Goal: Complete application form: Complete application form

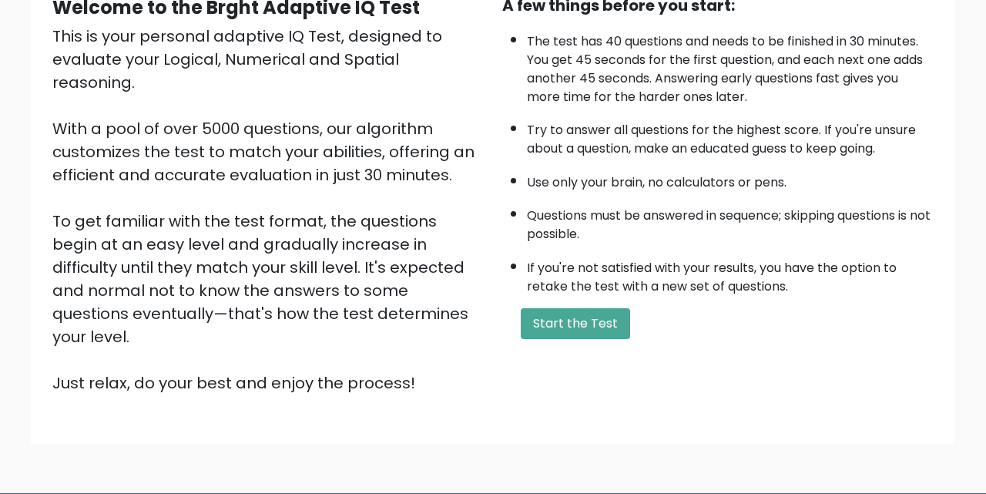
scroll to position [169, 0]
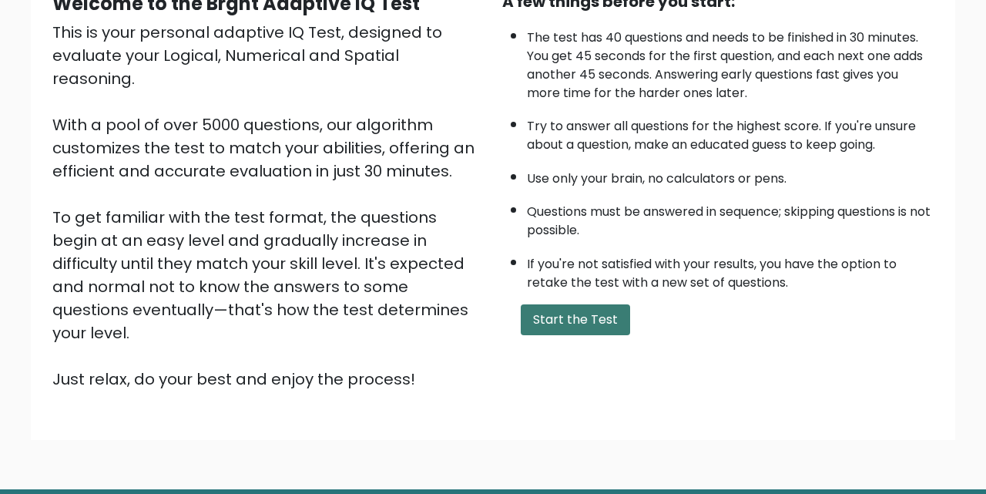
click at [541, 315] on button "Start the Test" at bounding box center [575, 319] width 109 height 31
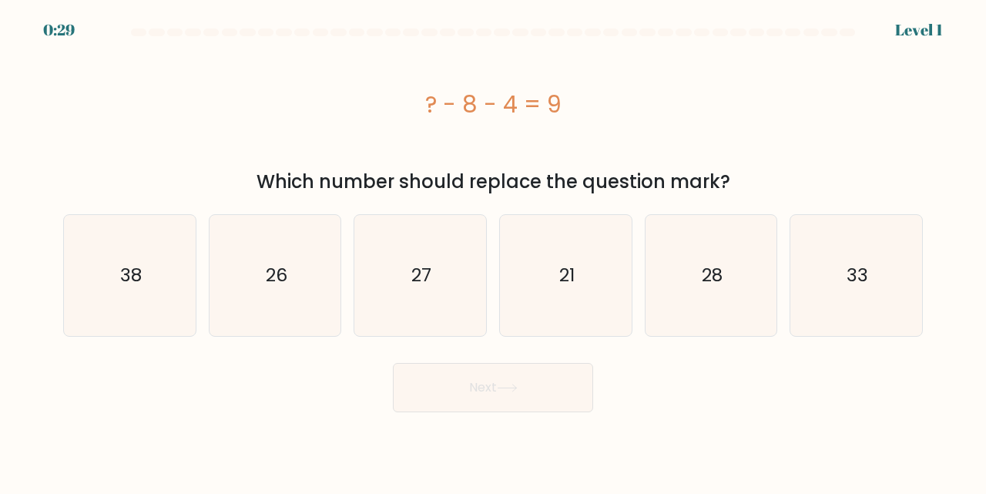
click at [541, 315] on icon "21" at bounding box center [565, 275] width 121 height 121
click at [494, 251] on input "d. 21" at bounding box center [493, 249] width 1 height 4
radio input "true"
click at [511, 400] on button "Next" at bounding box center [493, 387] width 200 height 49
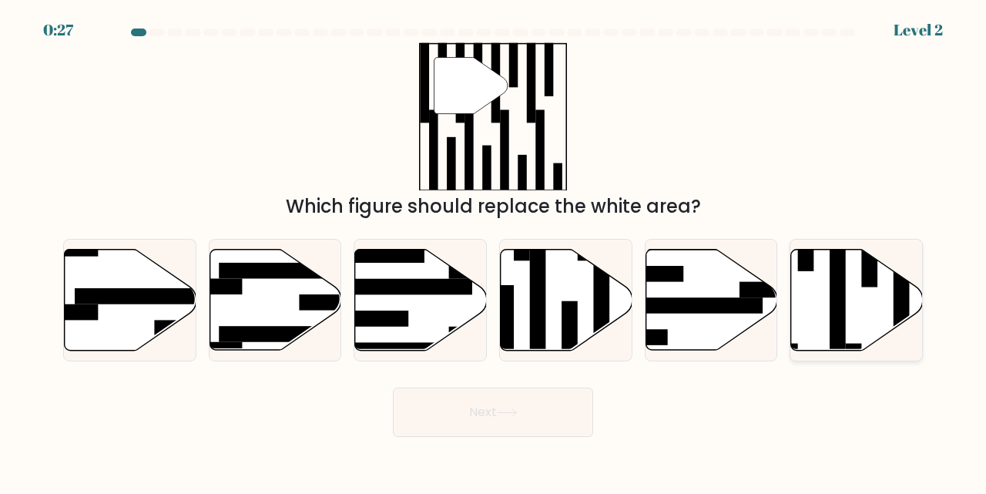
click at [815, 303] on icon at bounding box center [857, 299] width 132 height 101
click at [494, 251] on input "f." at bounding box center [493, 249] width 1 height 4
radio input "true"
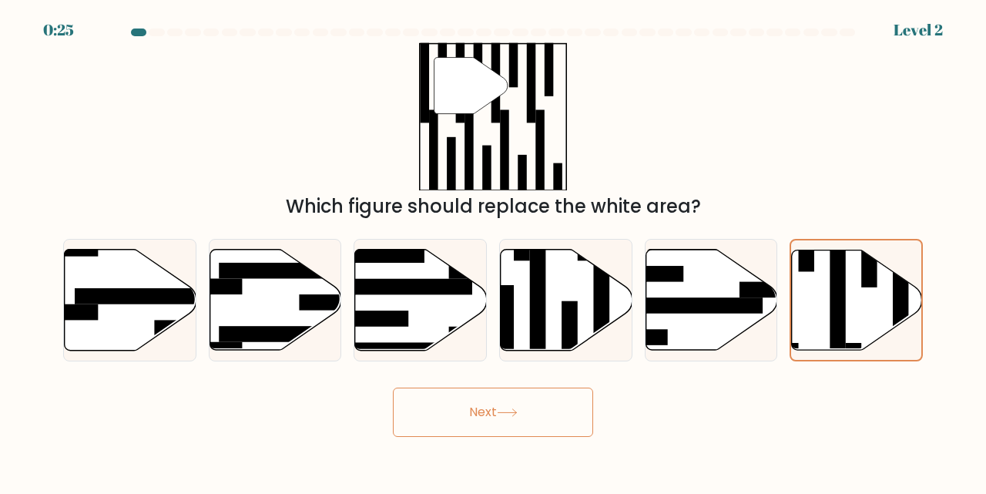
click at [515, 416] on icon at bounding box center [507, 412] width 21 height 8
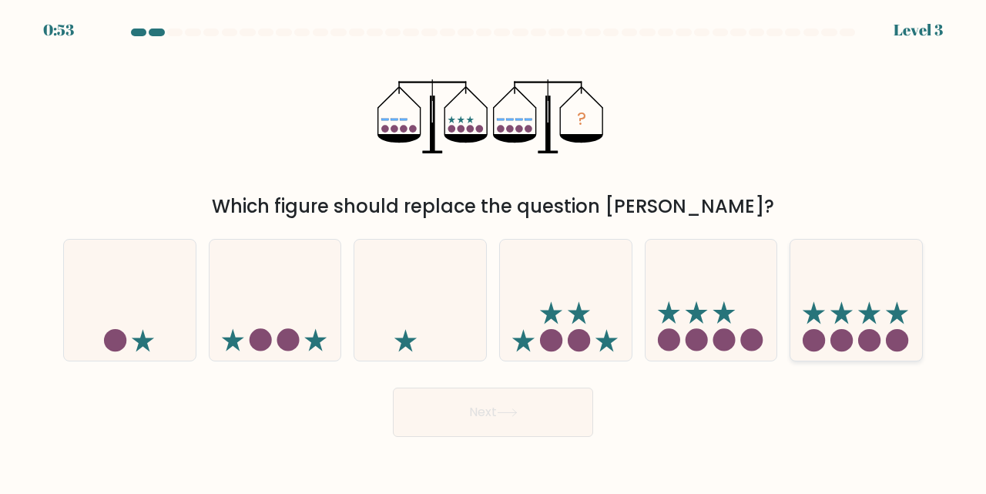
click at [832, 290] on icon at bounding box center [856, 300] width 132 height 109
click at [494, 251] on input "f." at bounding box center [493, 249] width 1 height 4
radio input "true"
click at [584, 427] on button "Next" at bounding box center [493, 411] width 200 height 49
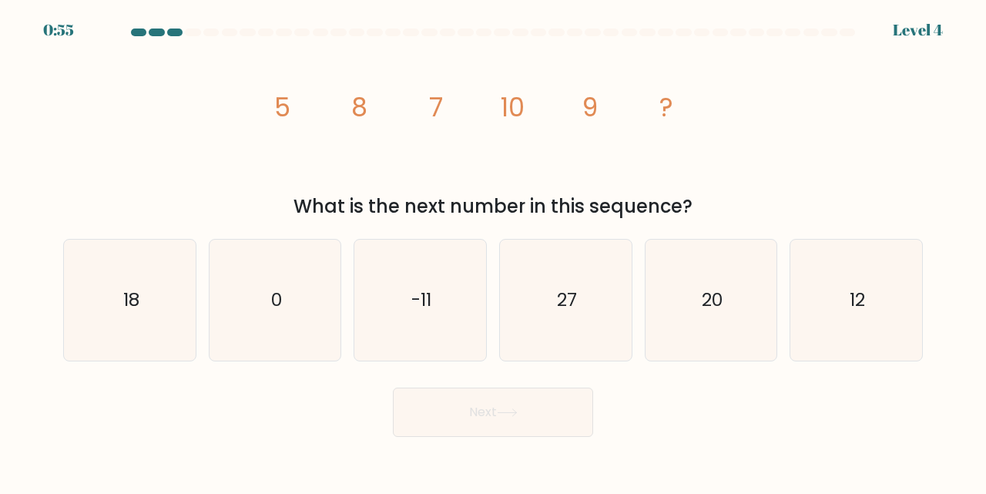
click at [833, 82] on div "image/svg+xml 5 8 7 10 9 ? What is the next number in this sequence?" at bounding box center [493, 131] width 878 height 178
click at [824, 300] on icon "12" at bounding box center [855, 299] width 121 height 121
click at [494, 251] on input "f. 12" at bounding box center [493, 249] width 1 height 4
radio input "true"
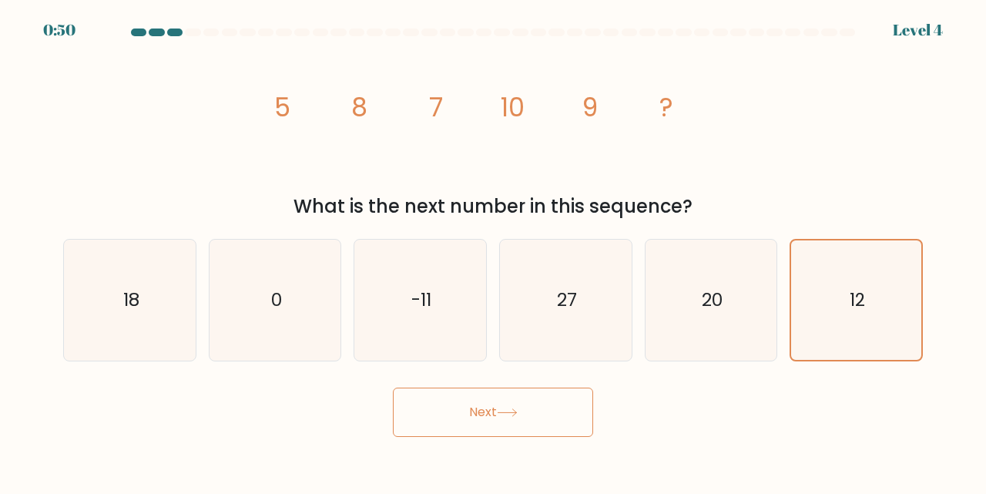
click at [575, 419] on button "Next" at bounding box center [493, 411] width 200 height 49
click at [508, 422] on button "Next" at bounding box center [493, 411] width 200 height 49
click at [515, 410] on icon at bounding box center [507, 412] width 21 height 8
click at [478, 414] on button "Next" at bounding box center [493, 411] width 200 height 49
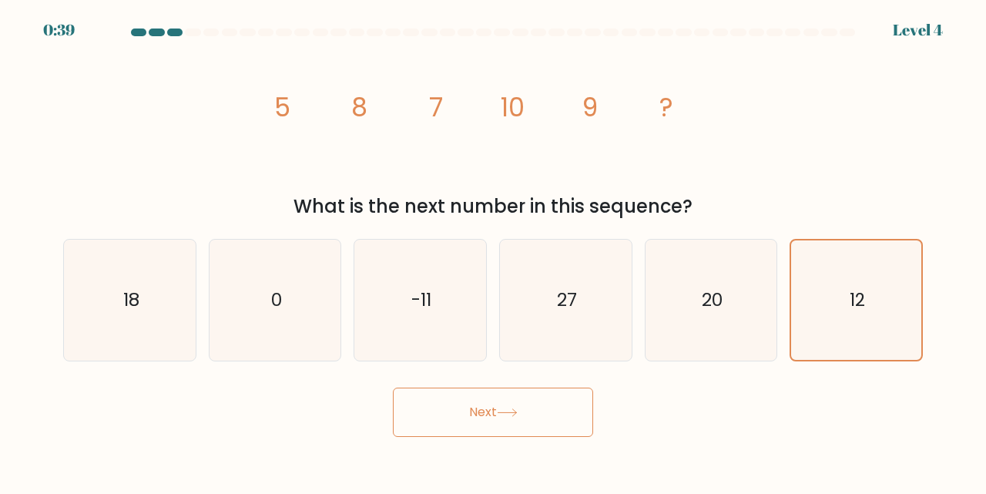
click at [487, 404] on button "Next" at bounding box center [493, 411] width 200 height 49
click at [861, 102] on div "image/svg+xml 5 8 7 10 9 ? What is the next number in this sequence?" at bounding box center [493, 131] width 878 height 178
click at [468, 404] on button "Next" at bounding box center [493, 411] width 200 height 49
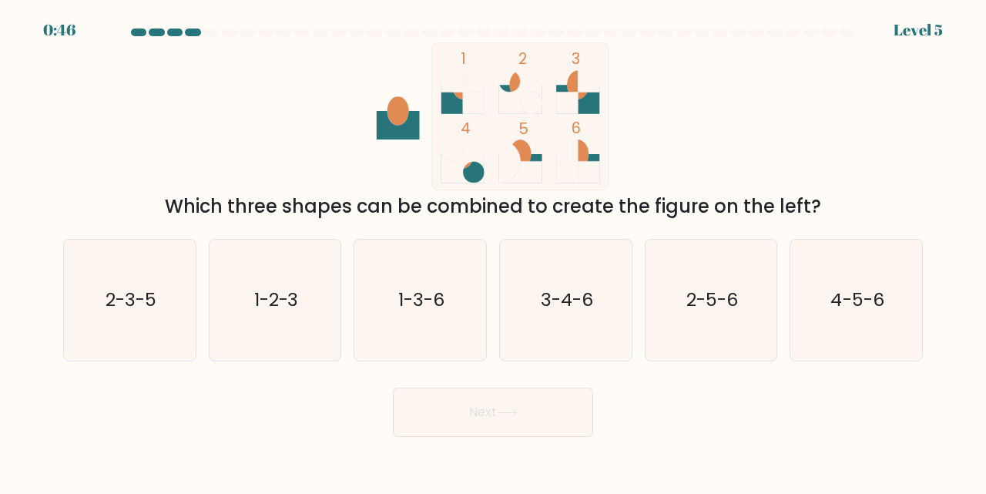
click at [177, 30] on div at bounding box center [174, 32] width 15 height 8
click at [192, 30] on div at bounding box center [192, 32] width 15 height 8
click at [572, 96] on rect at bounding box center [568, 103] width 22 height 22
click at [271, 283] on icon "1-2-3" at bounding box center [275, 299] width 121 height 121
click at [493, 251] on input "b. 1-2-3" at bounding box center [493, 249] width 1 height 4
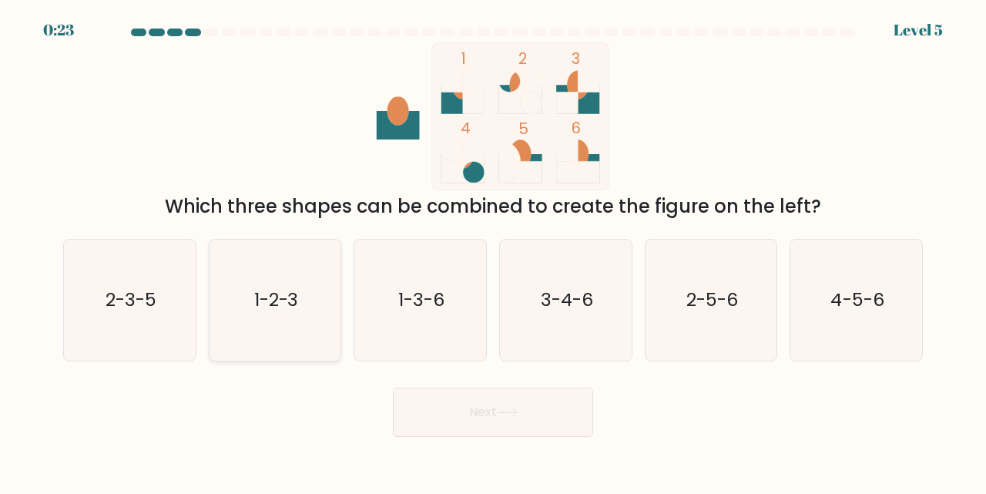
radio input "true"
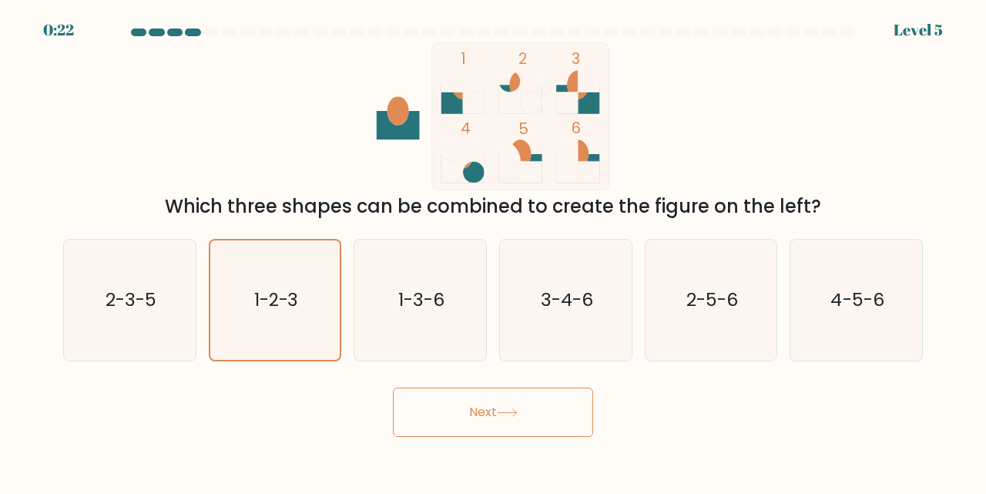
click at [531, 396] on button "Next" at bounding box center [493, 411] width 200 height 49
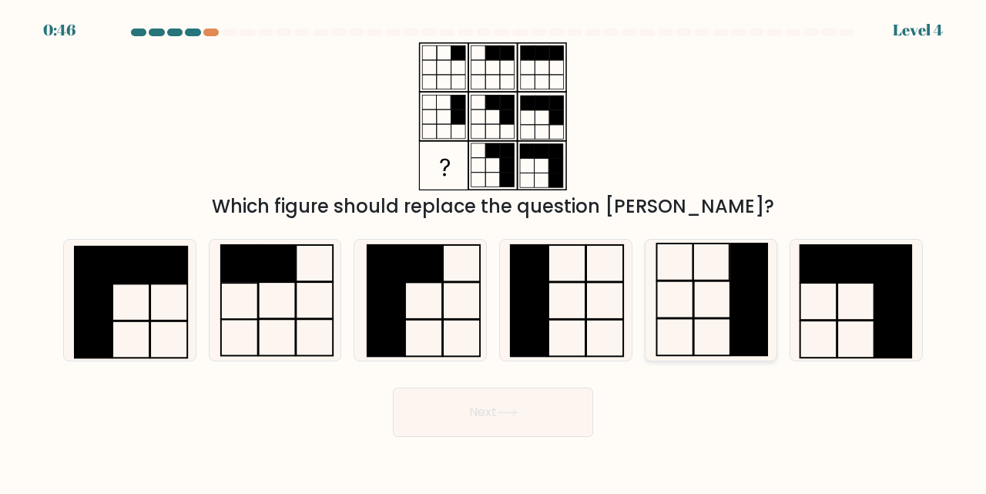
click at [719, 302] on icon at bounding box center [711, 299] width 121 height 121
click at [494, 251] on input "e." at bounding box center [493, 249] width 1 height 4
radio input "true"
click at [538, 414] on button "Next" at bounding box center [493, 411] width 200 height 49
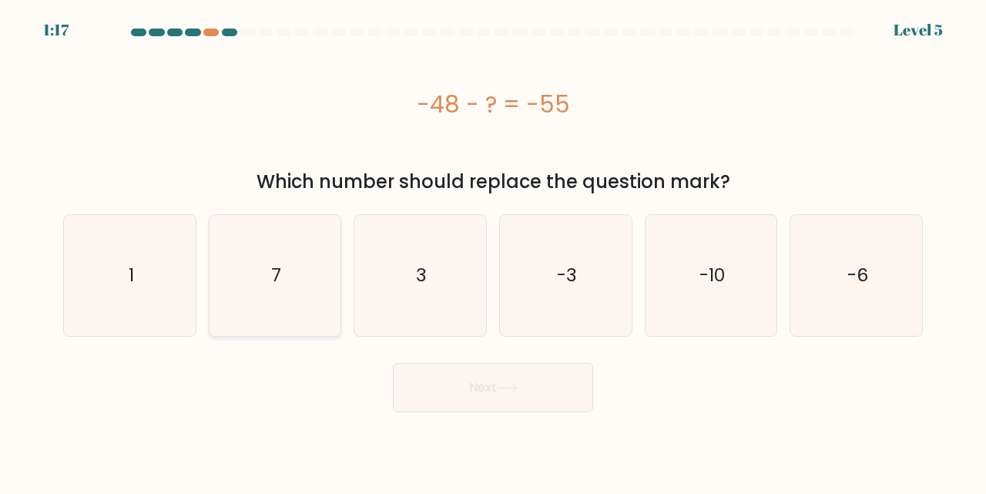
click at [293, 312] on icon "7" at bounding box center [275, 275] width 121 height 121
click at [493, 251] on input "b. 7" at bounding box center [493, 249] width 1 height 4
radio input "true"
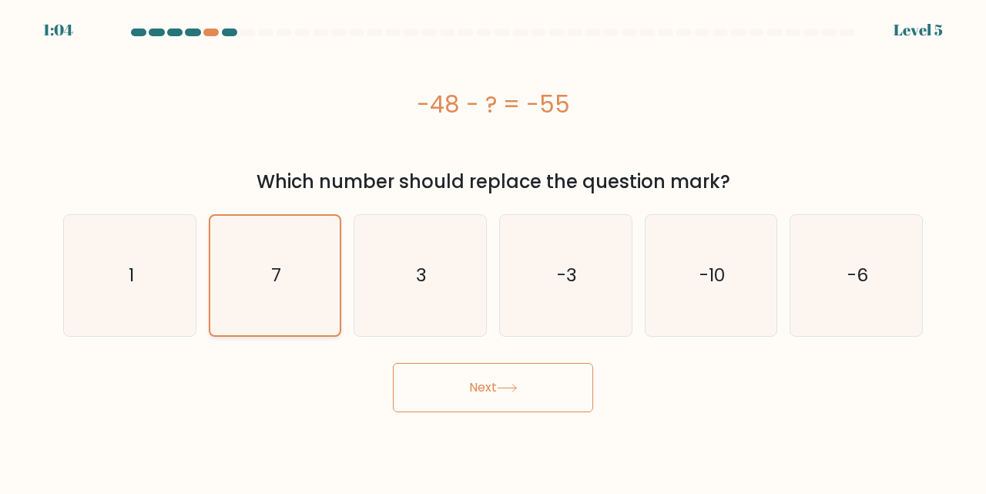
click at [293, 313] on icon "7" at bounding box center [275, 275] width 119 height 119
click at [493, 251] on input "b. 7" at bounding box center [493, 249] width 1 height 4
click at [464, 379] on button "Next" at bounding box center [493, 387] width 200 height 49
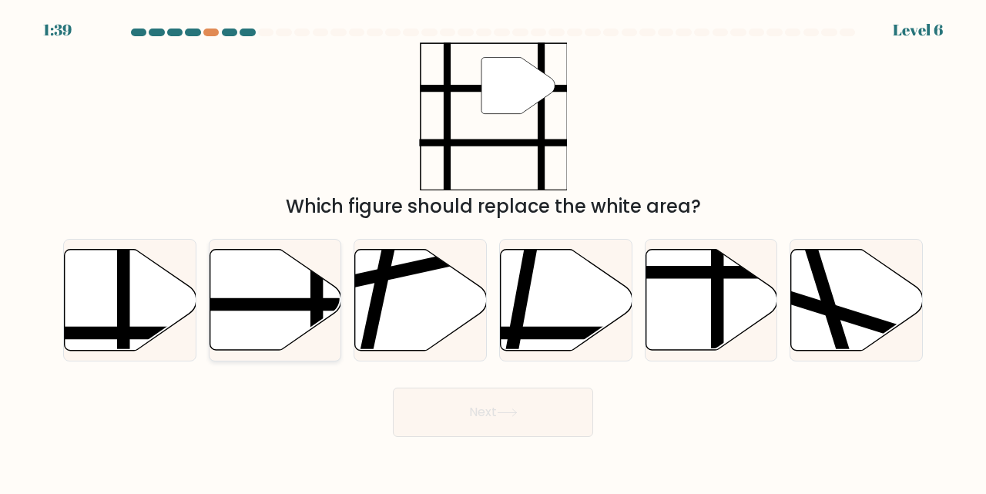
click at [276, 344] on icon at bounding box center [275, 299] width 132 height 101
click at [493, 251] on input "b." at bounding box center [493, 249] width 1 height 4
radio input "true"
click at [499, 422] on button "Next" at bounding box center [493, 411] width 200 height 49
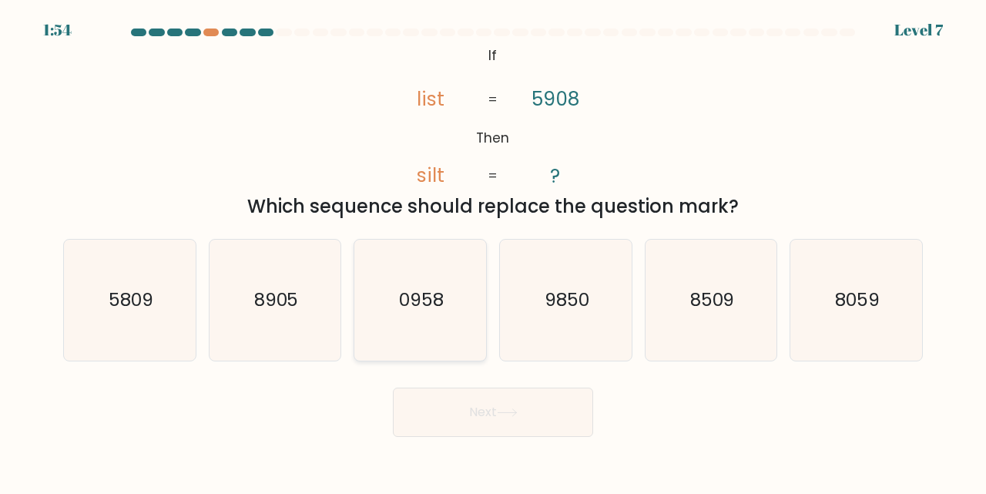
click at [455, 322] on icon "0958" at bounding box center [420, 299] width 121 height 121
click at [493, 251] on input "c. 0958" at bounding box center [493, 249] width 1 height 4
radio input "true"
click at [506, 410] on icon at bounding box center [507, 412] width 21 height 8
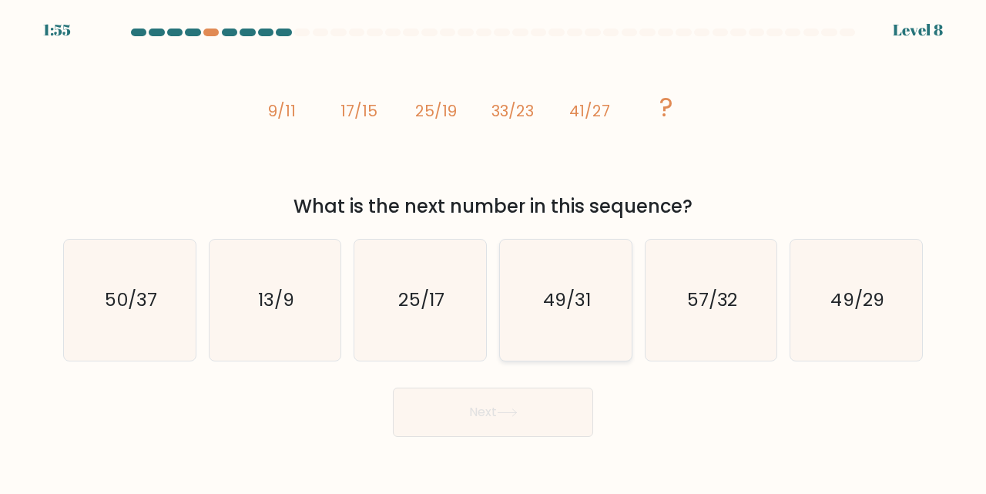
click at [544, 277] on icon "49/31" at bounding box center [565, 299] width 121 height 121
click at [494, 251] on input "d. 49/31" at bounding box center [493, 249] width 1 height 4
radio input "true"
click at [519, 406] on button "Next" at bounding box center [493, 411] width 200 height 49
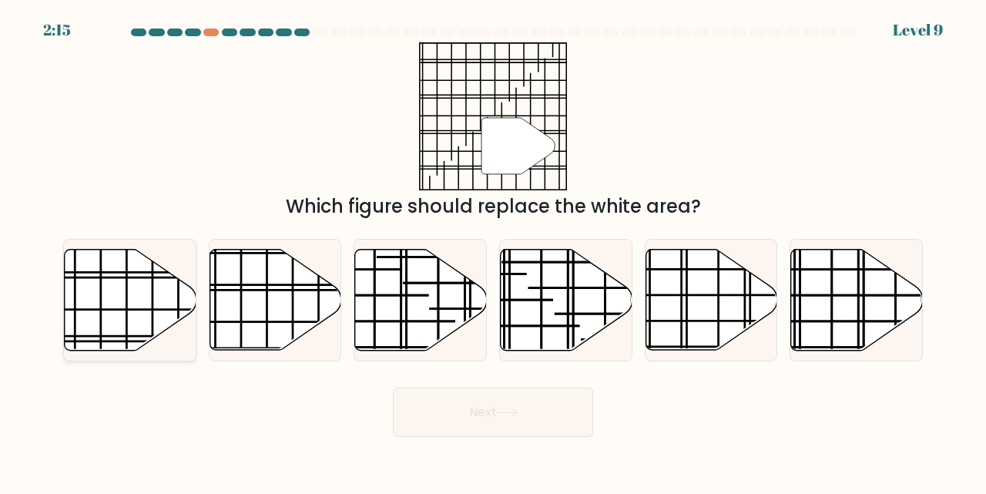
click at [132, 317] on icon at bounding box center [131, 299] width 132 height 101
click at [493, 251] on input "a." at bounding box center [493, 249] width 1 height 4
radio input "true"
click at [486, 405] on button "Next" at bounding box center [493, 411] width 200 height 49
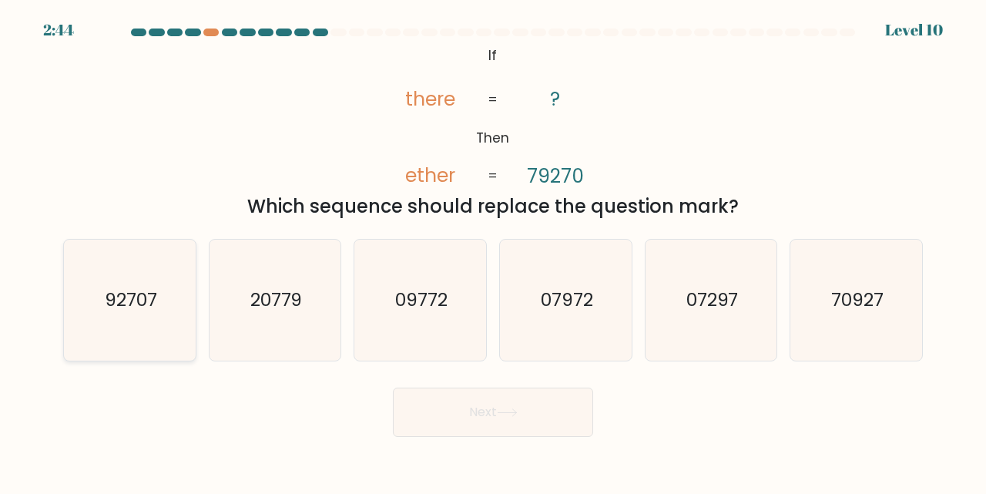
click at [128, 330] on icon "92707" at bounding box center [129, 299] width 121 height 121
click at [493, 251] on input "a. 92707" at bounding box center [493, 249] width 1 height 4
radio input "true"
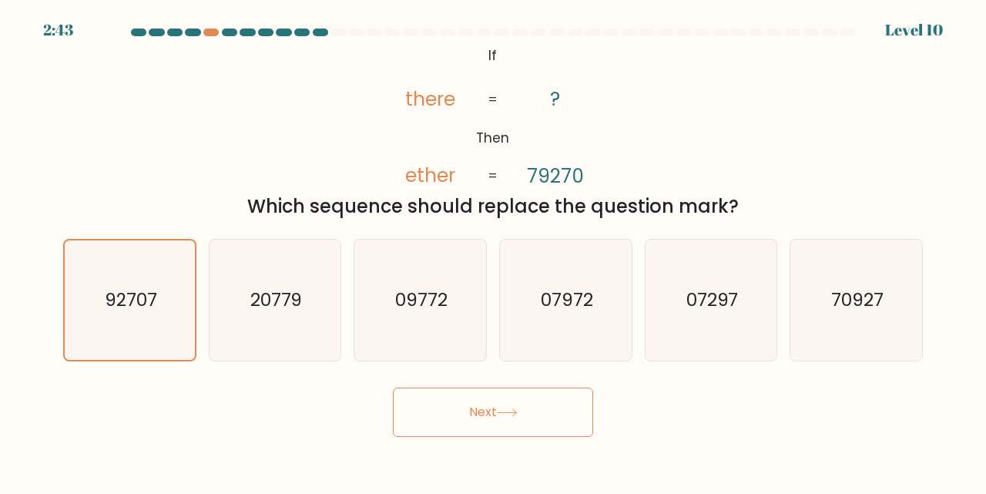
click at [477, 419] on button "Next" at bounding box center [493, 411] width 200 height 49
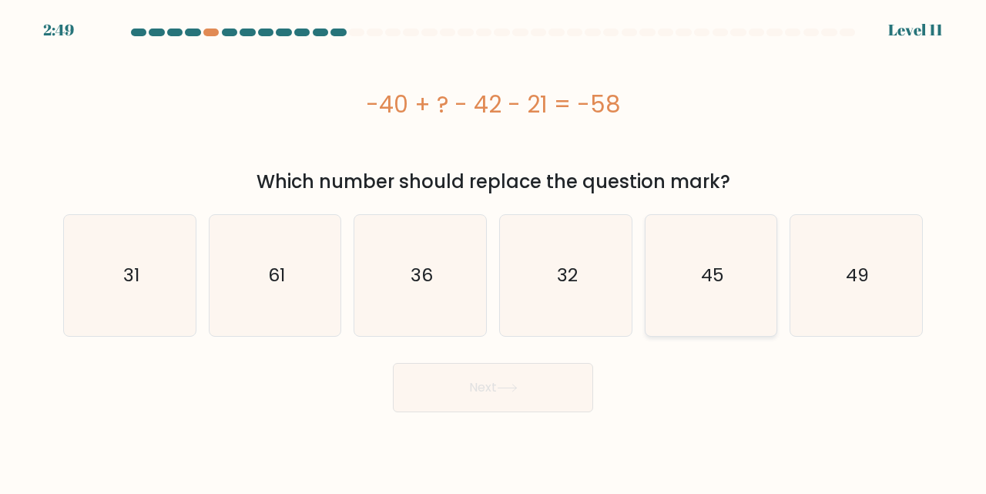
click at [725, 261] on icon "45" at bounding box center [711, 275] width 121 height 121
click at [494, 251] on input "e. 45" at bounding box center [493, 249] width 1 height 4
radio input "true"
click at [475, 383] on button "Next" at bounding box center [493, 387] width 200 height 49
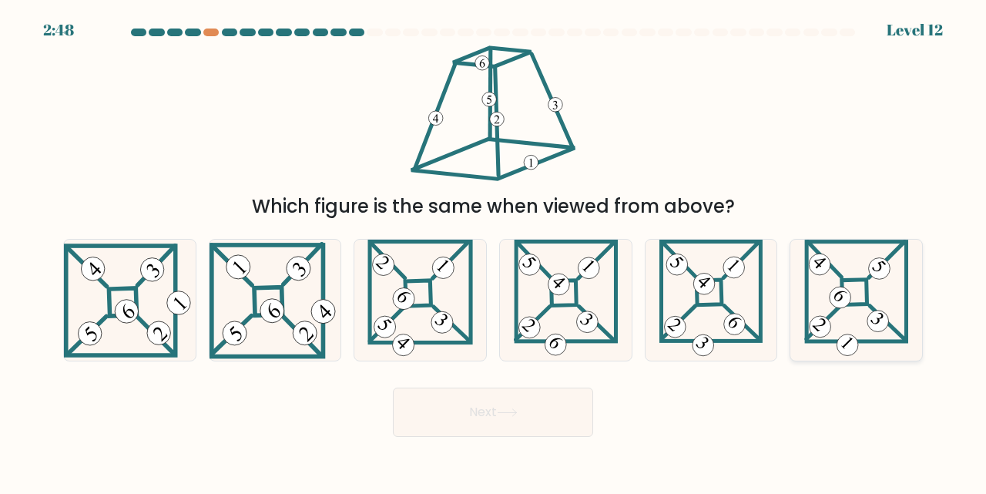
click at [862, 313] on icon at bounding box center [856, 299] width 104 height 121
click at [494, 251] on input "f." at bounding box center [493, 249] width 1 height 4
radio input "true"
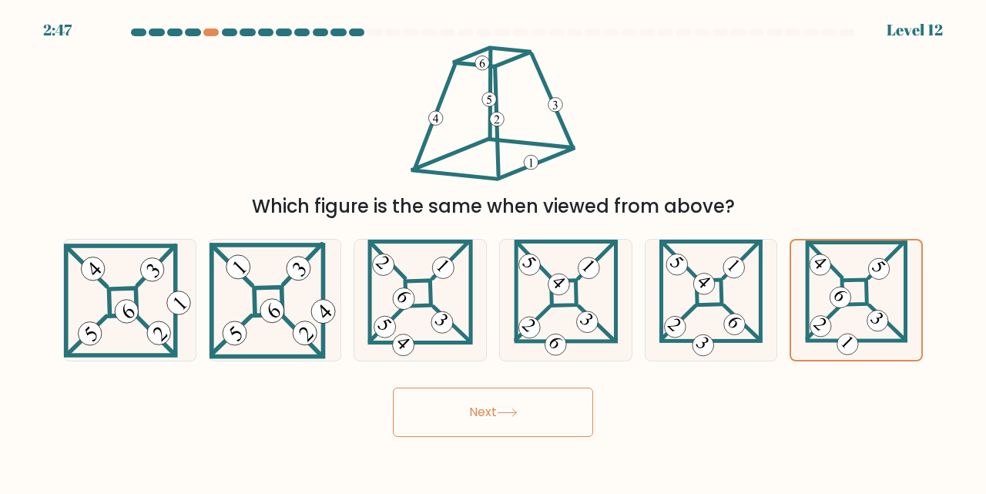
click at [450, 405] on button "Next" at bounding box center [493, 411] width 200 height 49
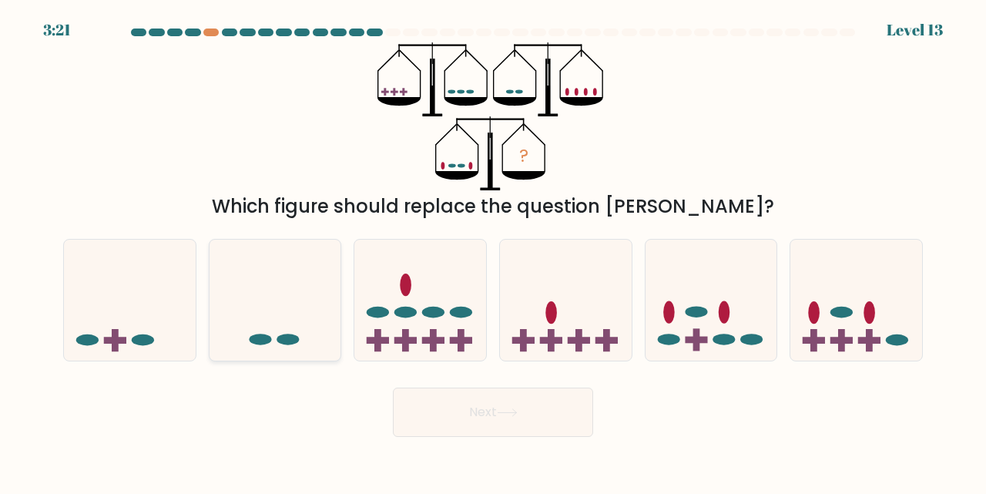
click at [323, 312] on icon at bounding box center [275, 300] width 132 height 109
click at [493, 251] on input "b." at bounding box center [493, 249] width 1 height 4
radio input "true"
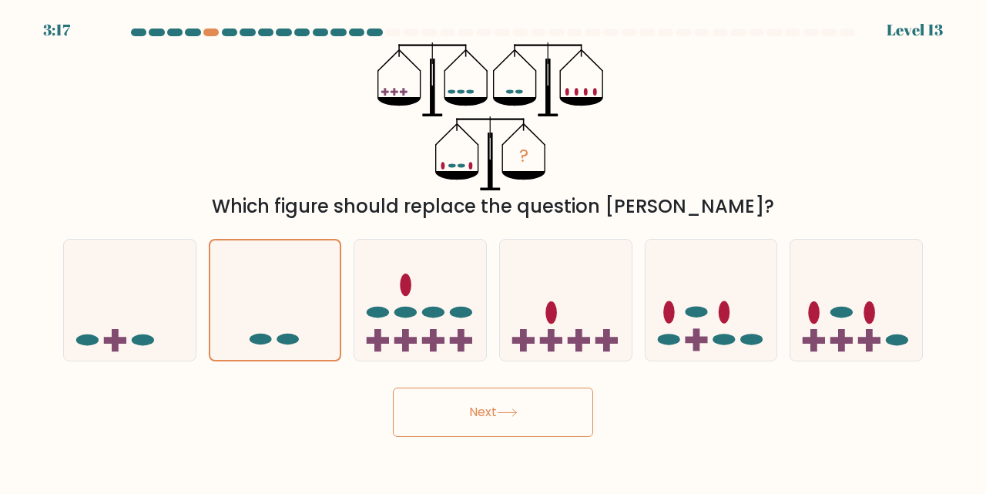
click at [491, 397] on button "Next" at bounding box center [493, 411] width 200 height 49
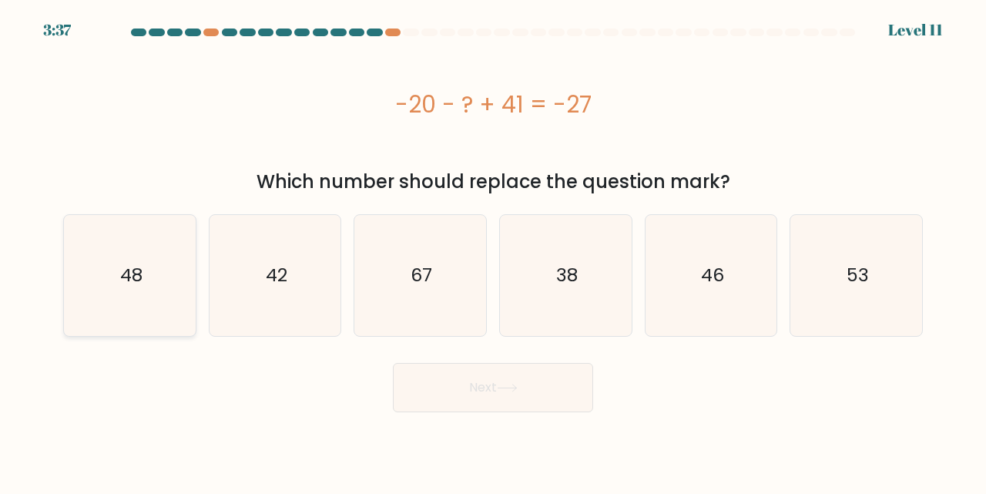
click at [162, 280] on icon "48" at bounding box center [129, 275] width 121 height 121
click at [493, 251] on input "a. 48" at bounding box center [493, 249] width 1 height 4
radio input "true"
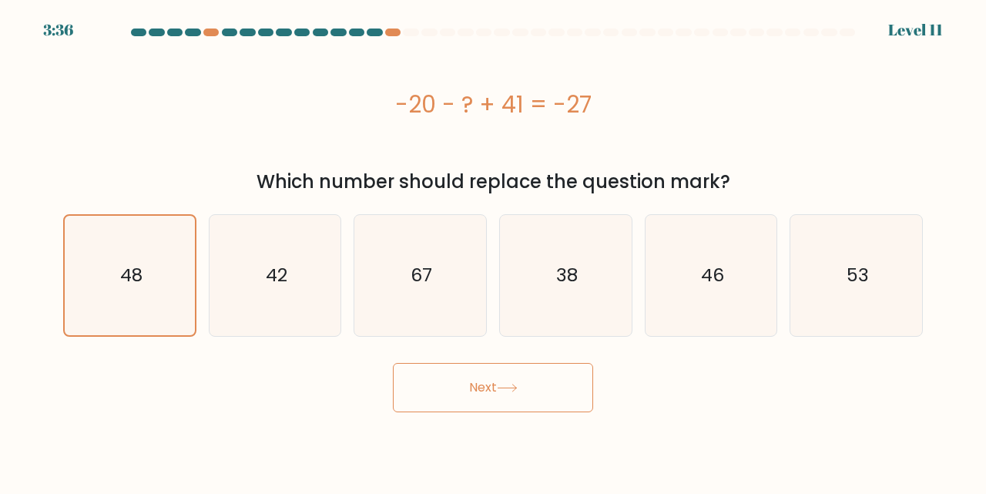
click at [494, 378] on button "Next" at bounding box center [493, 387] width 200 height 49
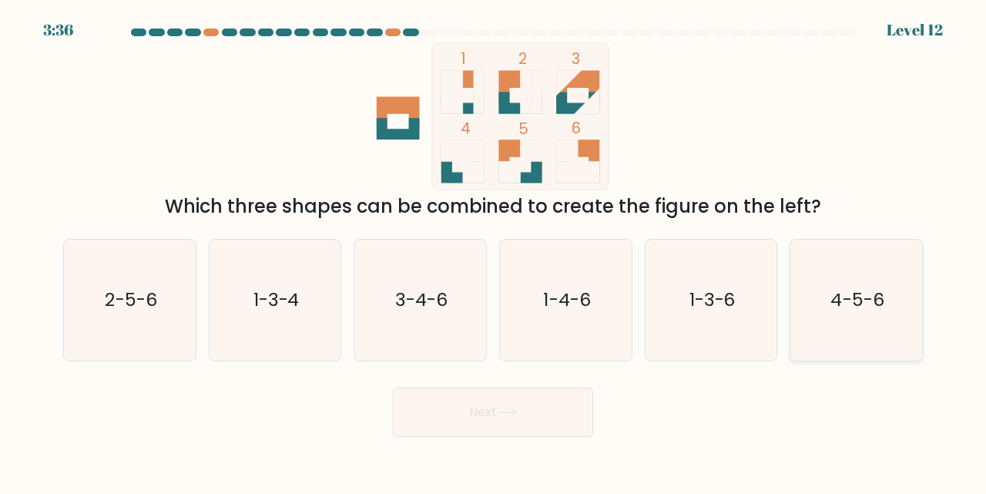
click at [828, 294] on icon "4-5-6" at bounding box center [855, 299] width 121 height 121
click at [494, 251] on input "f. 4-5-6" at bounding box center [493, 249] width 1 height 4
radio input "true"
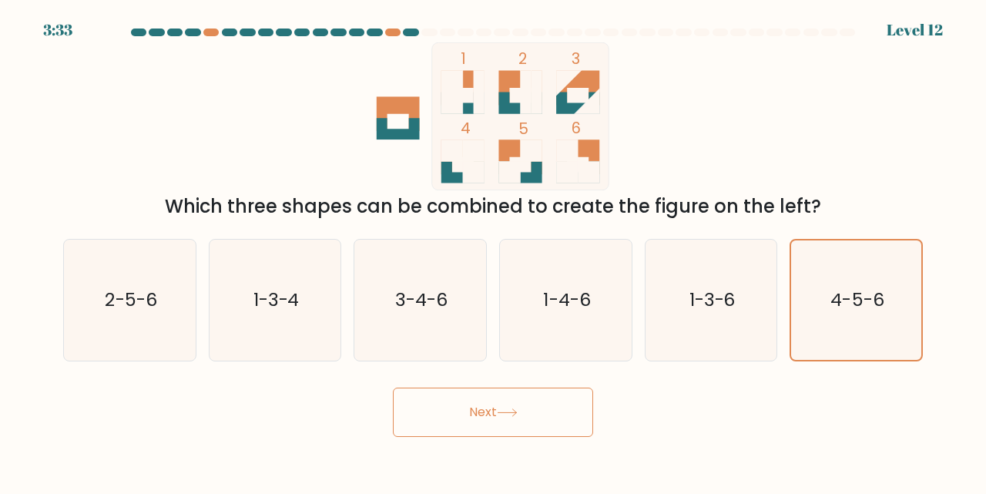
click at [523, 410] on button "Next" at bounding box center [493, 411] width 200 height 49
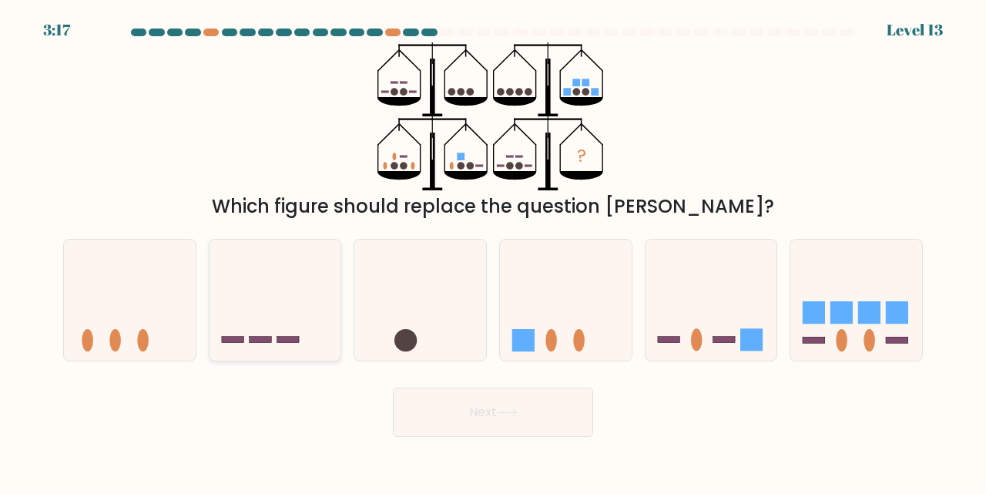
click at [279, 337] on rect at bounding box center [287, 340] width 22 height 6
click at [493, 251] on input "b." at bounding box center [493, 249] width 1 height 4
radio input "true"
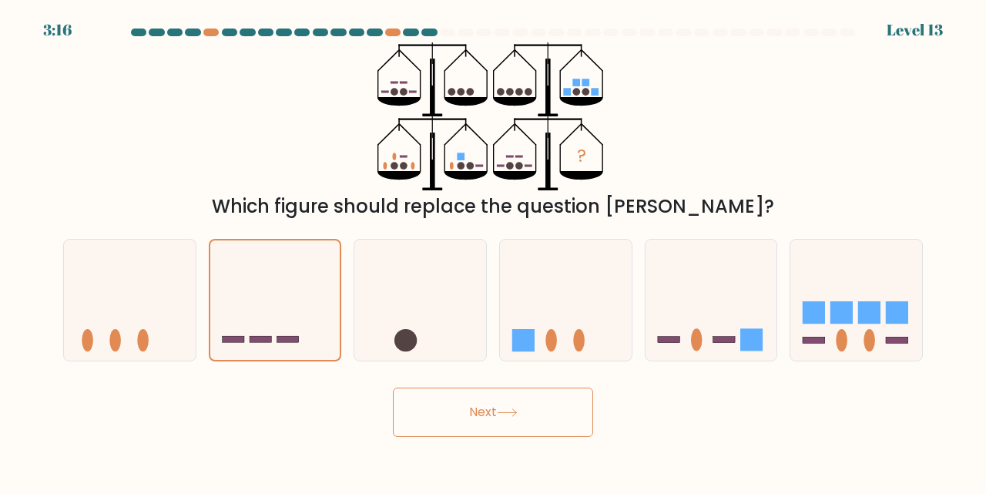
click at [452, 411] on button "Next" at bounding box center [493, 411] width 200 height 49
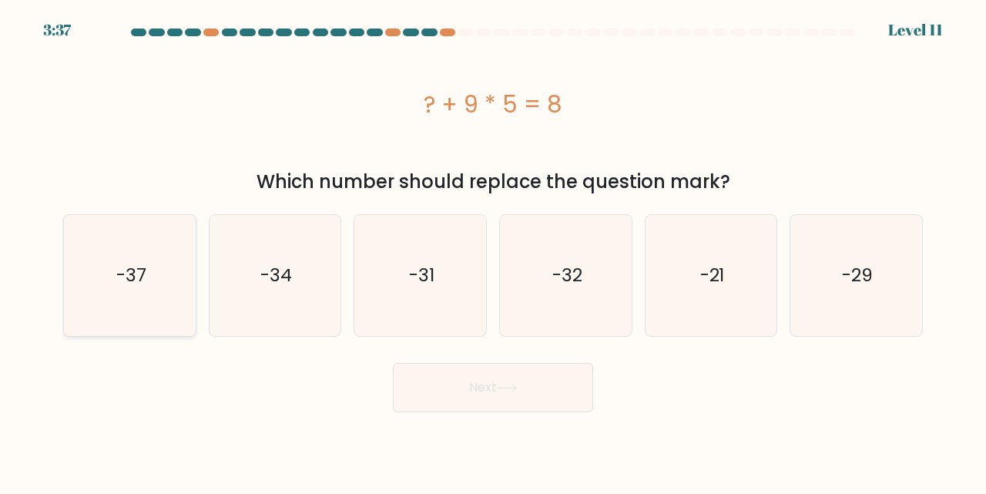
click at [142, 273] on text "-37" at bounding box center [131, 275] width 30 height 25
click at [493, 251] on input "a. -37" at bounding box center [493, 249] width 1 height 4
radio input "true"
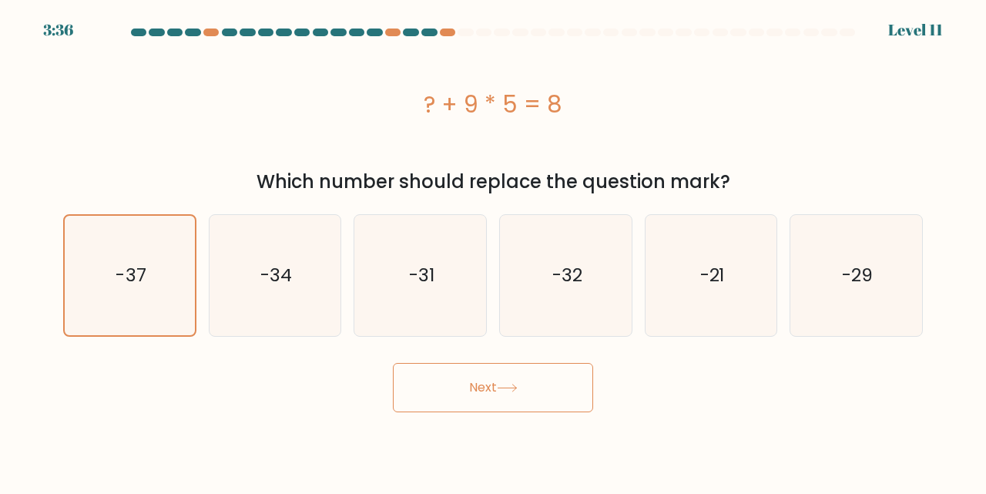
click at [494, 378] on button "Next" at bounding box center [493, 387] width 200 height 49
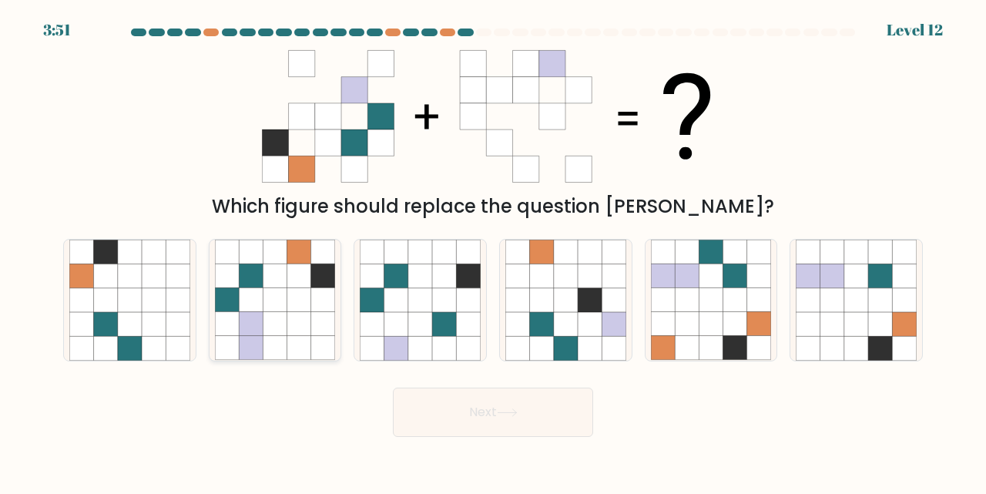
click at [293, 357] on icon at bounding box center [299, 349] width 24 height 24
click at [493, 251] on input "b." at bounding box center [493, 249] width 1 height 4
radio input "true"
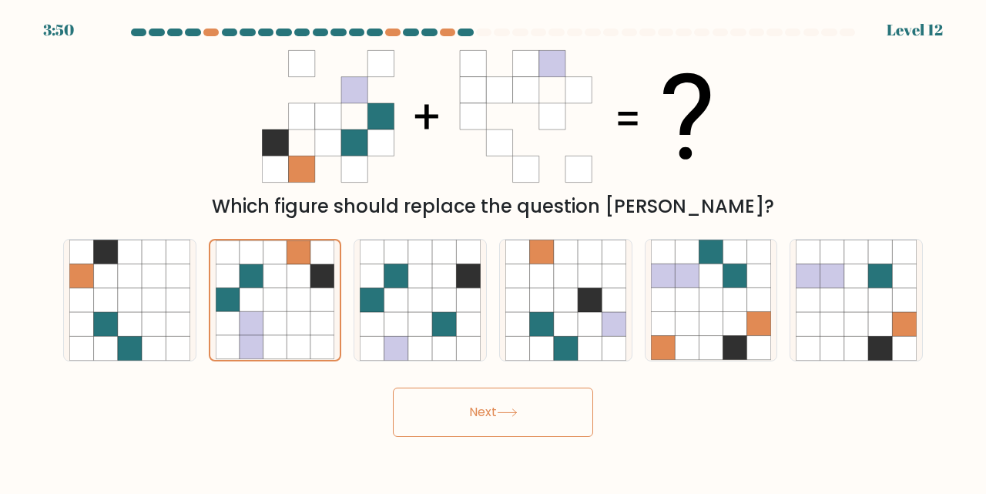
click at [417, 407] on button "Next" at bounding box center [493, 411] width 200 height 49
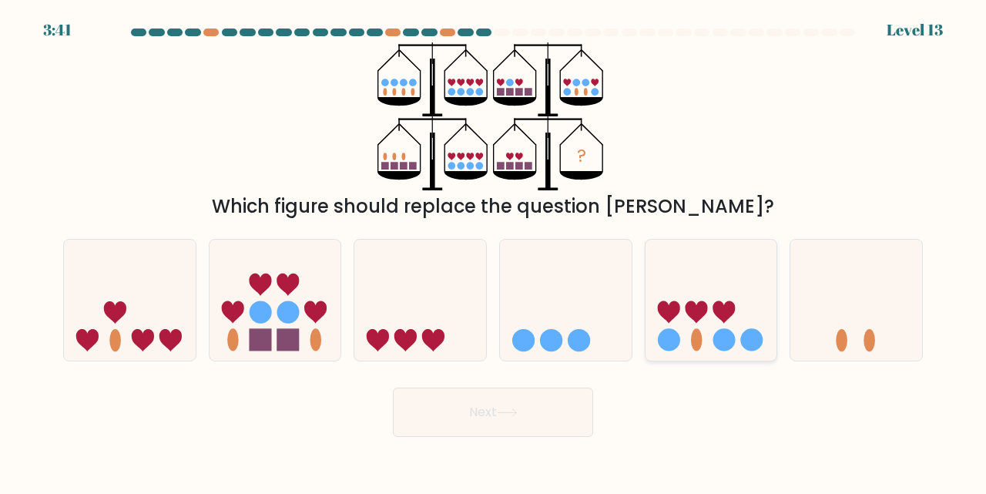
click at [659, 305] on icon at bounding box center [668, 312] width 22 height 22
click at [494, 251] on input "e." at bounding box center [493, 249] width 1 height 4
radio input "true"
click at [522, 422] on button "Next" at bounding box center [493, 411] width 200 height 49
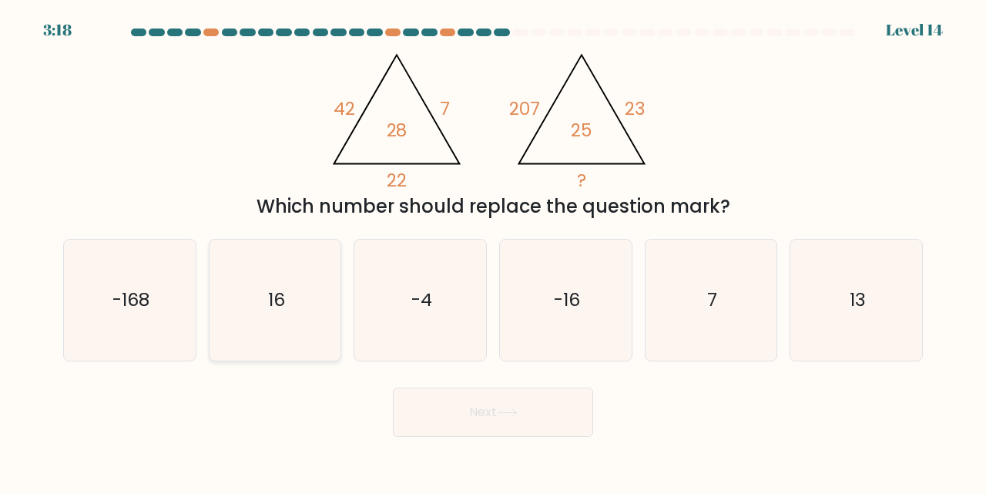
click at [304, 340] on icon "16" at bounding box center [275, 299] width 121 height 121
click at [493, 251] on input "b. 16" at bounding box center [493, 249] width 1 height 4
radio input "true"
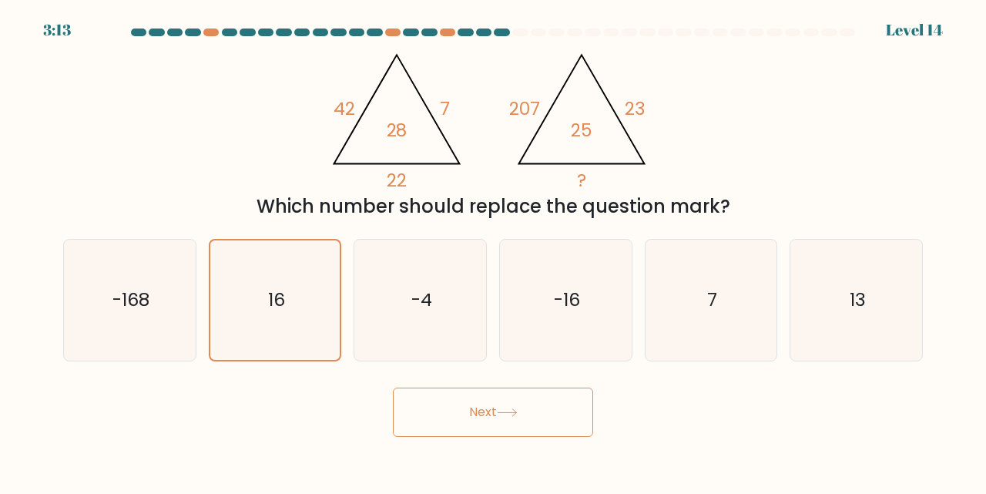
click at [504, 420] on button "Next" at bounding box center [493, 411] width 200 height 49
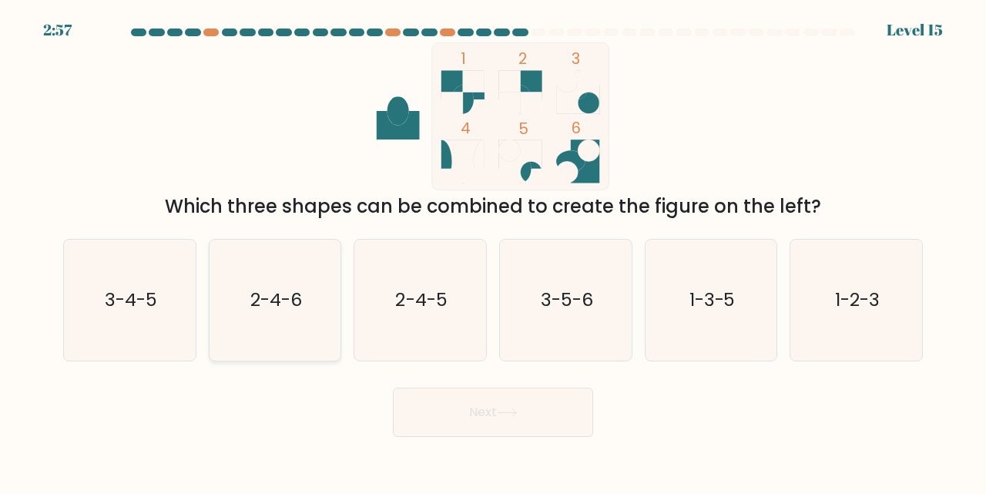
click at [312, 319] on icon "2-4-6" at bounding box center [275, 299] width 121 height 121
click at [493, 251] on input "b. 2-4-6" at bounding box center [493, 249] width 1 height 4
radio input "true"
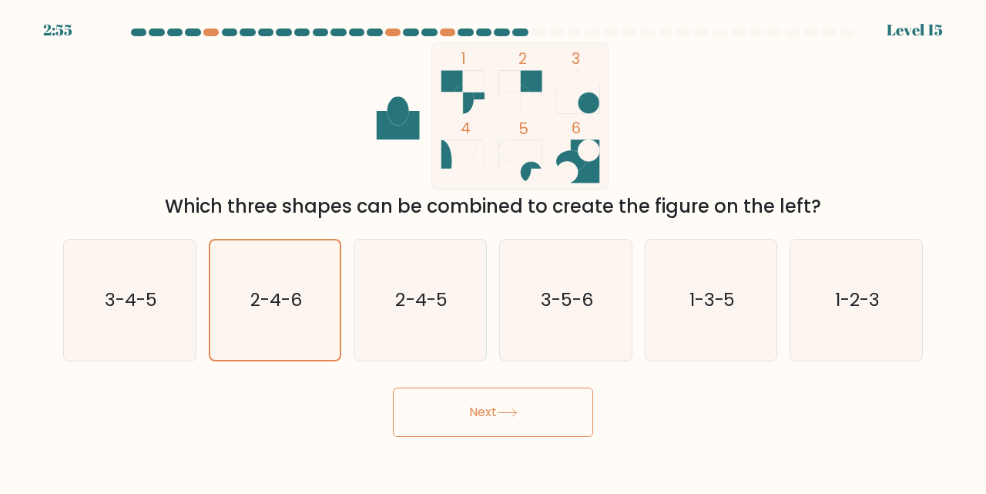
click at [460, 413] on button "Next" at bounding box center [493, 411] width 200 height 49
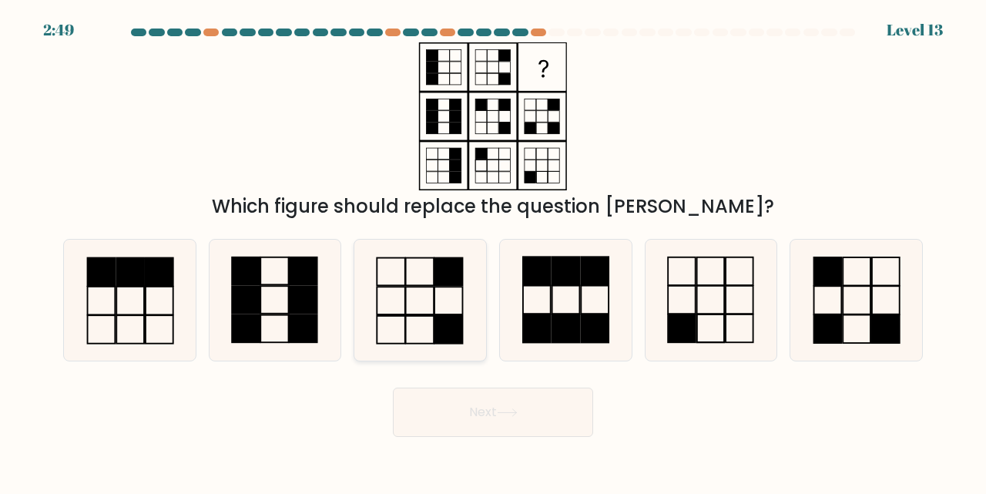
click at [457, 308] on icon at bounding box center [420, 299] width 121 height 121
click at [493, 251] on input "c." at bounding box center [493, 249] width 1 height 4
radio input "true"
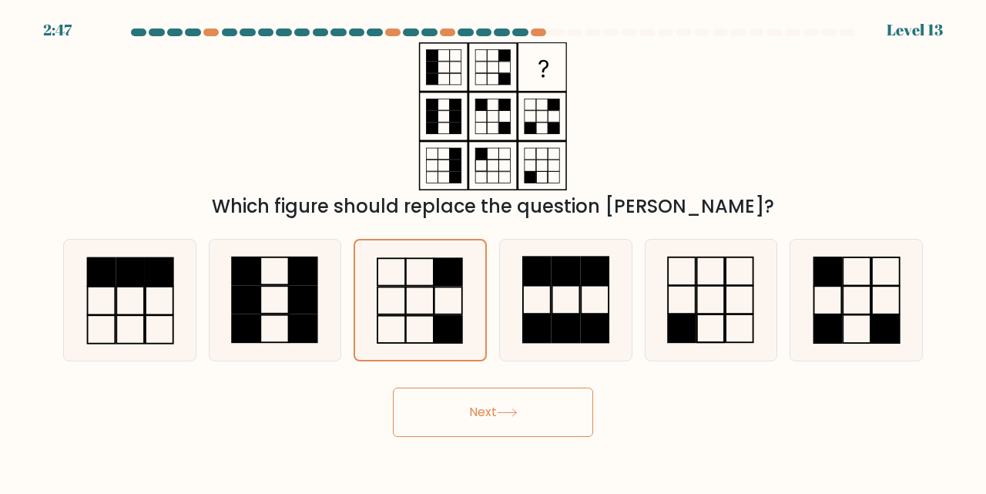
click at [495, 402] on button "Next" at bounding box center [493, 411] width 200 height 49
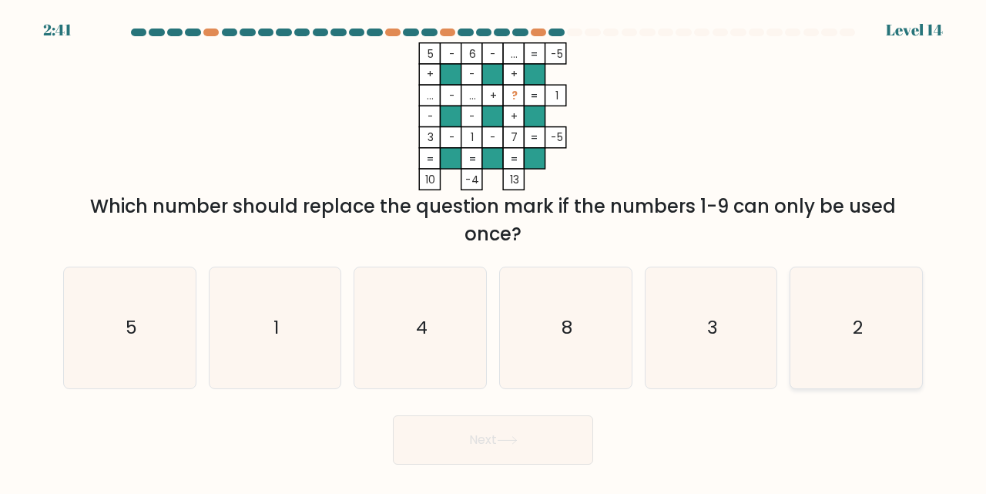
click at [880, 360] on icon "2" at bounding box center [855, 327] width 121 height 121
click at [494, 251] on input "f. 2" at bounding box center [493, 249] width 1 height 4
radio input "true"
click at [524, 429] on button "Next" at bounding box center [493, 439] width 200 height 49
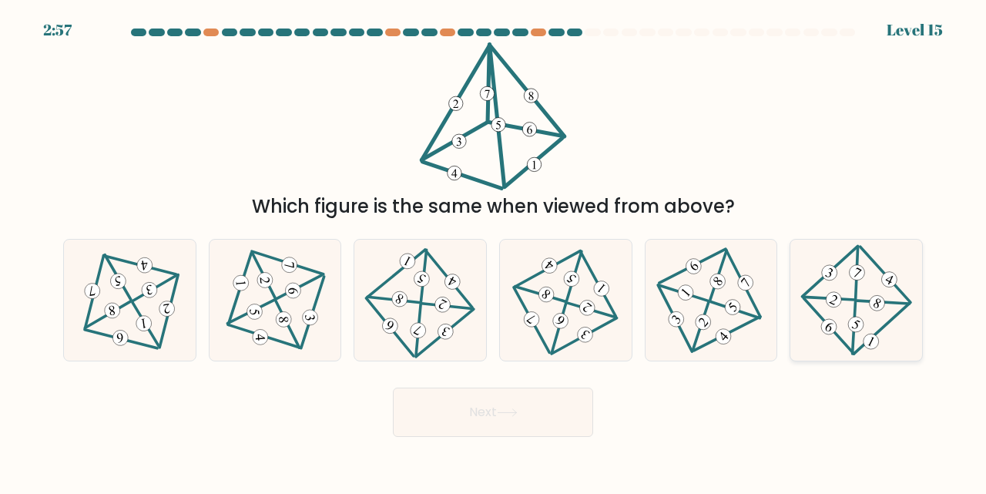
click at [859, 296] on icon at bounding box center [855, 300] width 99 height 96
click at [494, 251] on input "f." at bounding box center [493, 249] width 1 height 4
radio input "true"
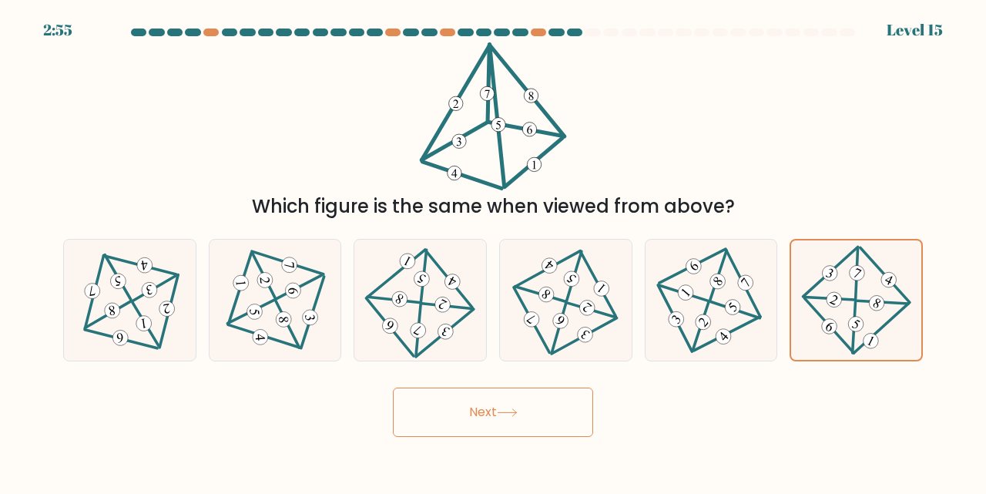
click at [551, 402] on button "Next" at bounding box center [493, 411] width 200 height 49
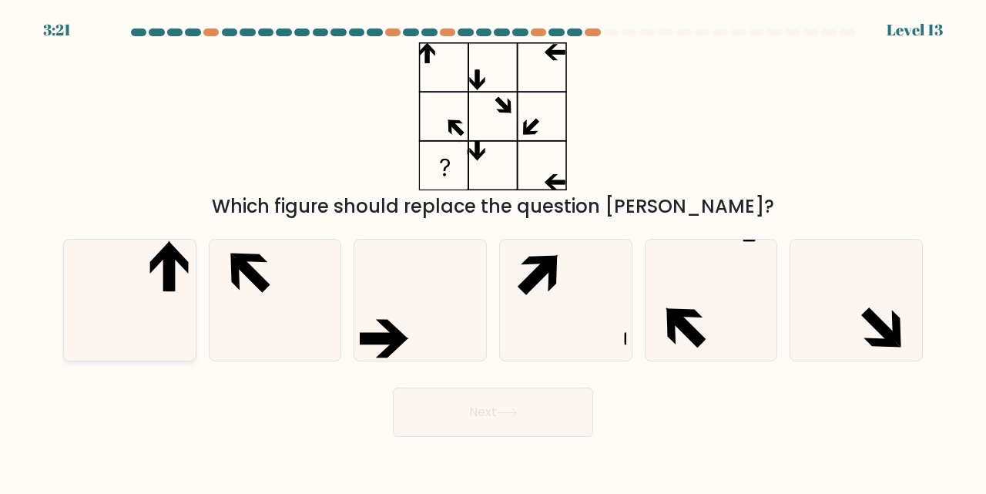
click at [173, 321] on icon at bounding box center [129, 299] width 121 height 121
click at [493, 251] on input "a." at bounding box center [493, 249] width 1 height 4
radio input "true"
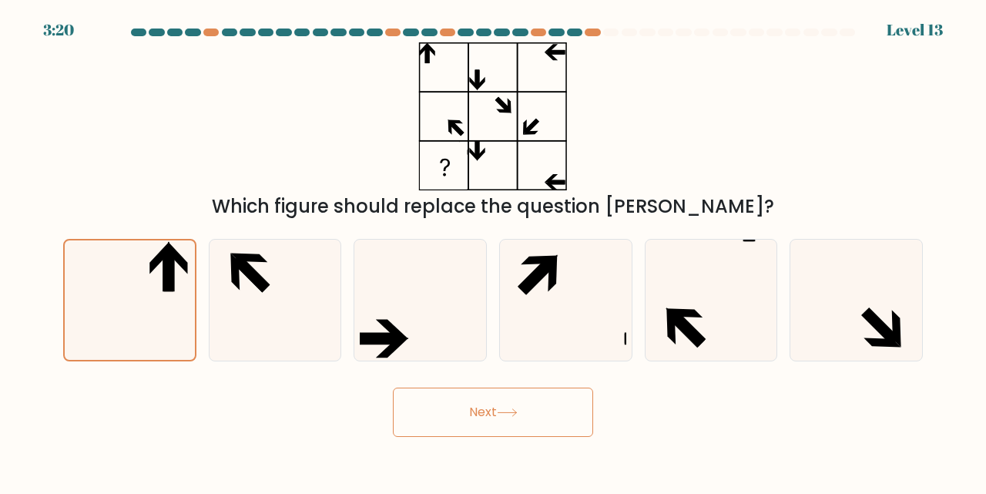
click at [477, 397] on button "Next" at bounding box center [493, 411] width 200 height 49
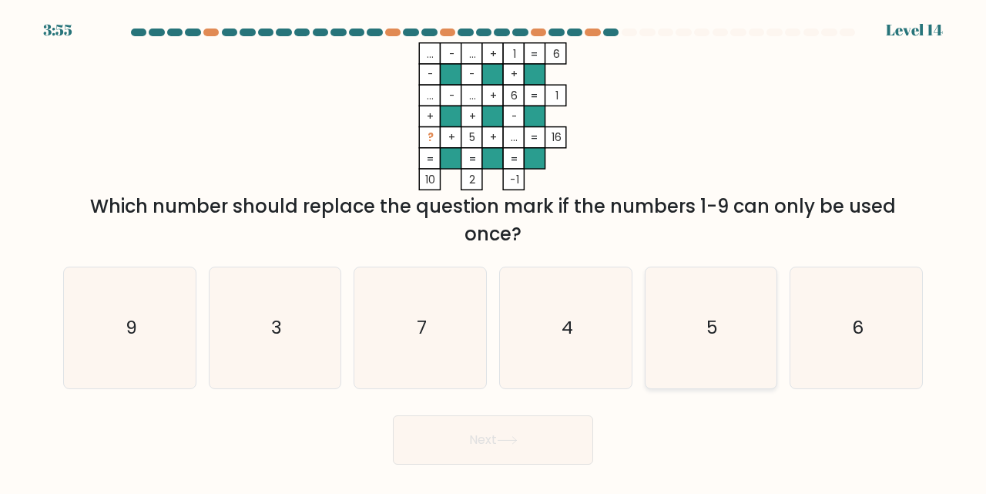
click at [681, 347] on icon "5" at bounding box center [711, 327] width 121 height 121
click at [494, 251] on input "e. 5" at bounding box center [493, 249] width 1 height 4
radio input "true"
click at [497, 430] on button "Next" at bounding box center [493, 439] width 200 height 49
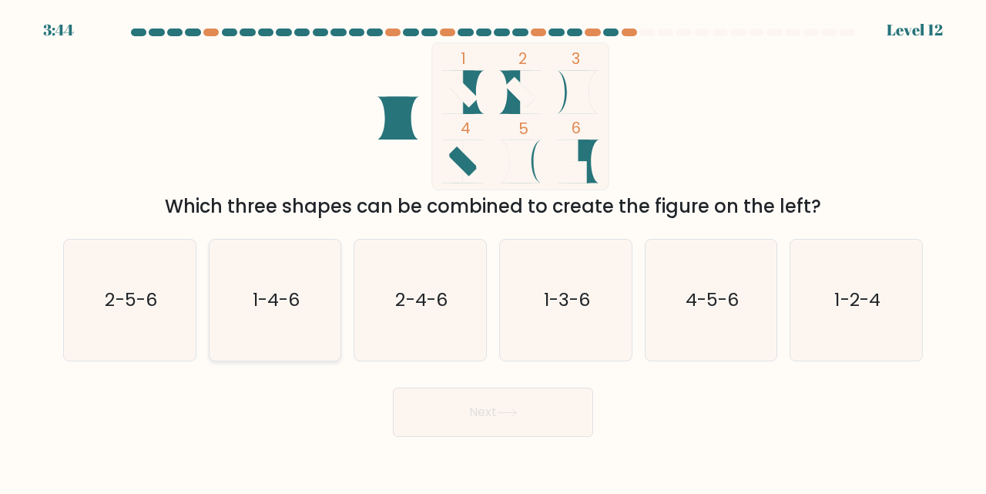
click at [329, 329] on icon "1-4-6" at bounding box center [275, 299] width 121 height 121
click at [493, 251] on input "b. 1-4-6" at bounding box center [493, 249] width 1 height 4
radio input "true"
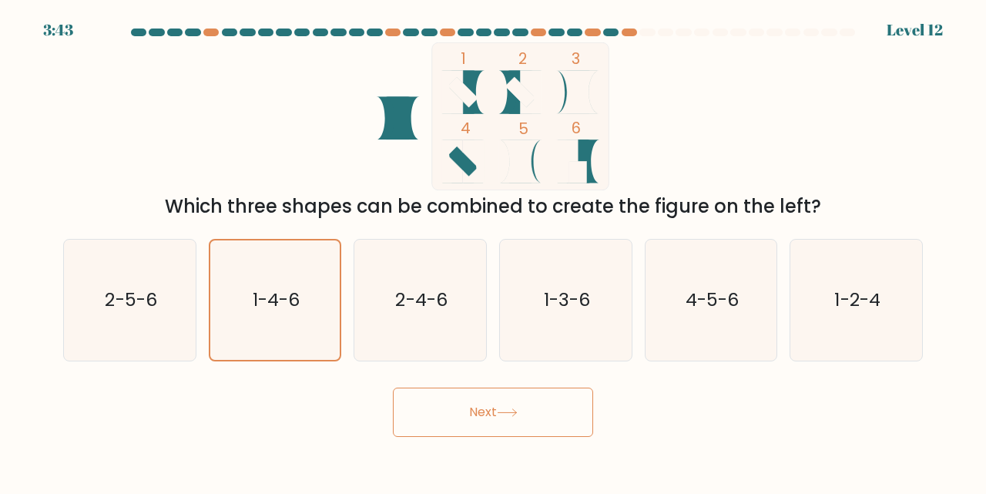
click at [457, 405] on button "Next" at bounding box center [493, 411] width 200 height 49
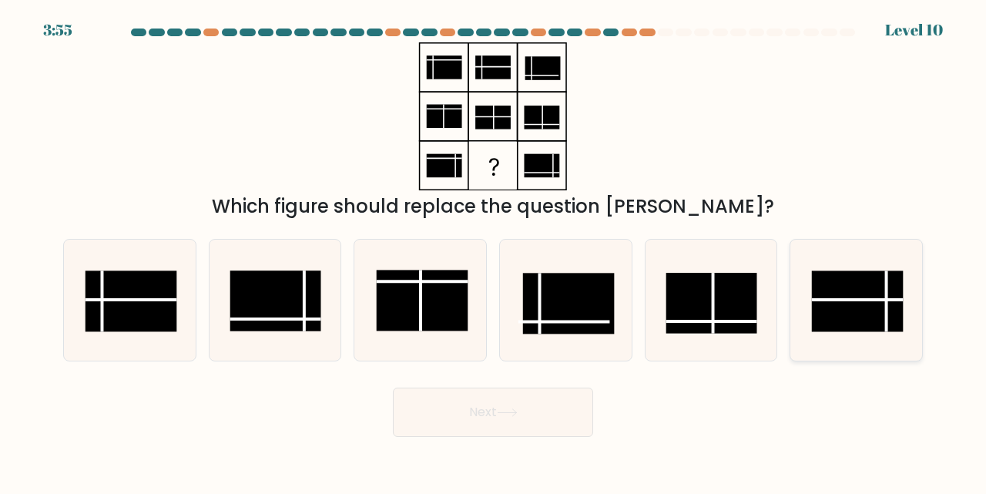
click at [860, 289] on rect at bounding box center [857, 301] width 91 height 61
click at [494, 251] on input "f." at bounding box center [493, 249] width 1 height 4
radio input "true"
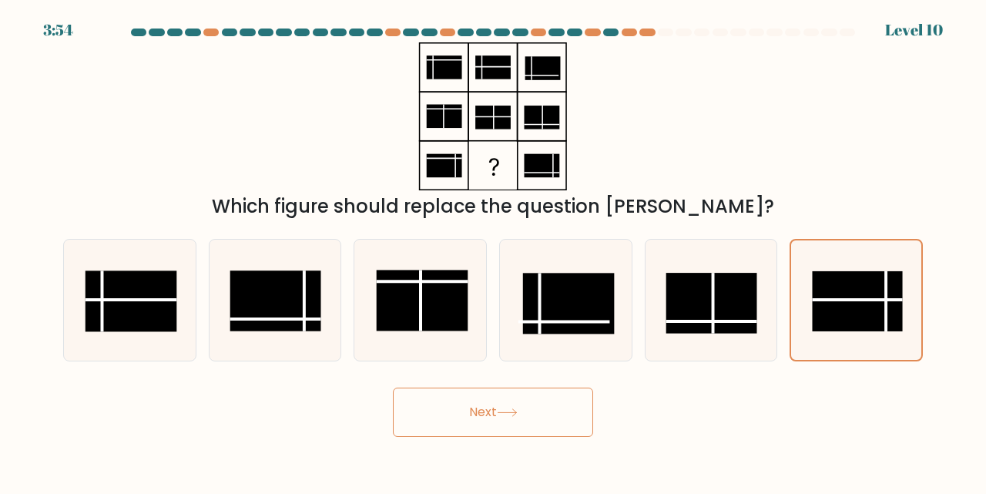
click at [514, 429] on button "Next" at bounding box center [493, 411] width 200 height 49
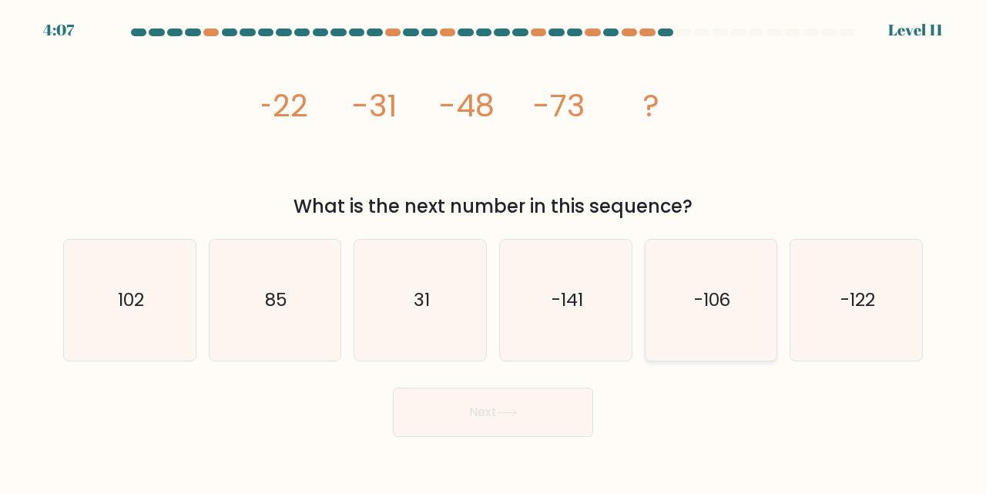
click at [716, 342] on icon "-106" at bounding box center [711, 299] width 121 height 121
click at [494, 251] on input "e. -106" at bounding box center [493, 249] width 1 height 4
radio input "true"
click at [552, 411] on button "Next" at bounding box center [493, 411] width 200 height 49
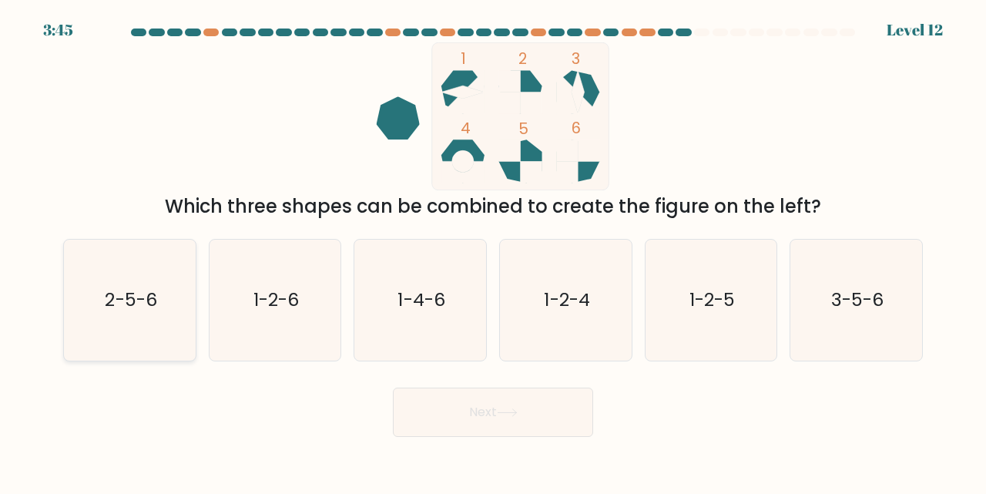
click at [165, 314] on icon "2-5-6" at bounding box center [129, 299] width 121 height 121
click at [493, 251] on input "a. 2-5-6" at bounding box center [493, 249] width 1 height 4
radio input "true"
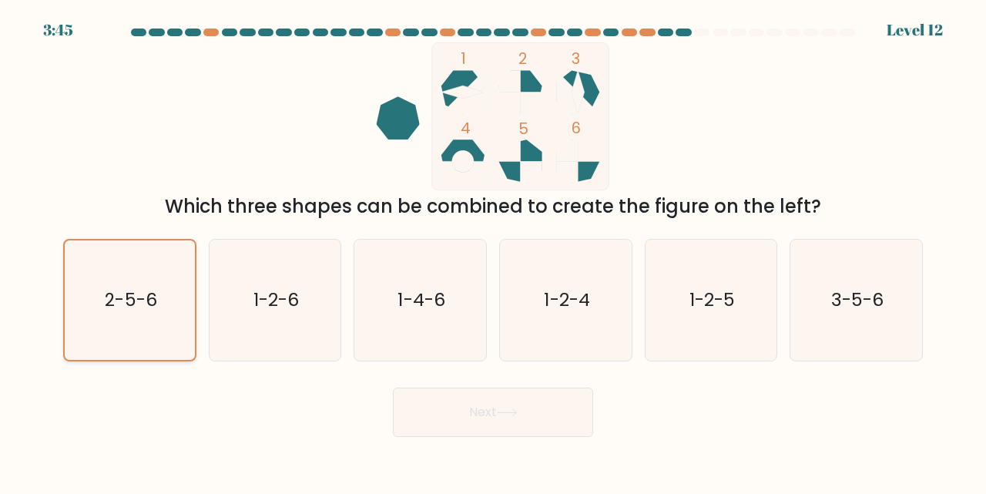
click at [151, 300] on text "2-5-6" at bounding box center [131, 300] width 52 height 25
click at [493, 251] on input "a. 2-5-6" at bounding box center [493, 249] width 1 height 4
click at [473, 401] on button "Next" at bounding box center [493, 411] width 200 height 49
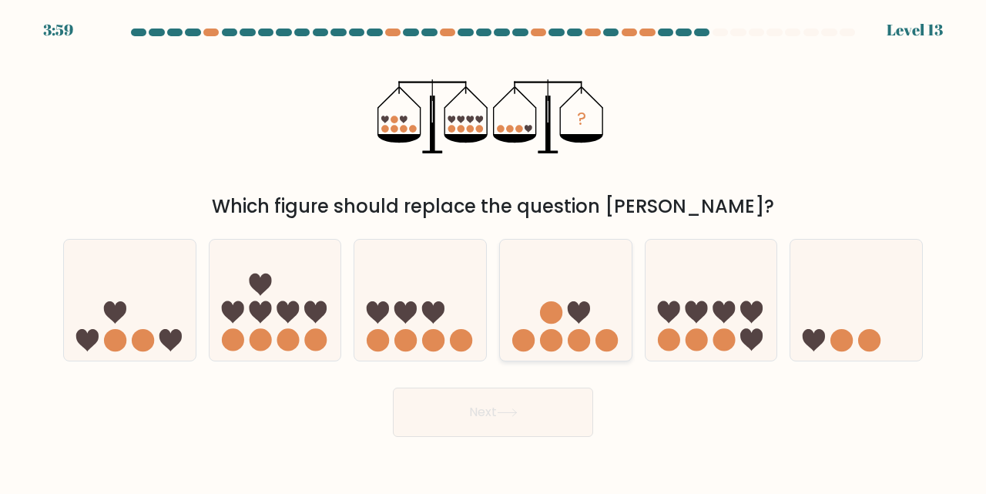
click at [528, 320] on icon at bounding box center [566, 300] width 132 height 109
click at [494, 251] on input "d." at bounding box center [493, 249] width 1 height 4
radio input "true"
click at [491, 399] on button "Next" at bounding box center [493, 411] width 200 height 49
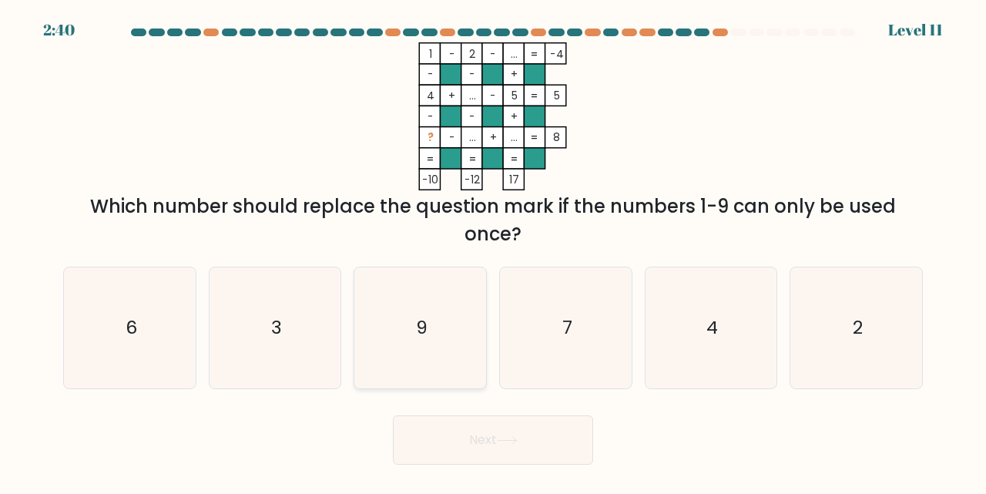
click at [426, 333] on text "9" at bounding box center [422, 327] width 12 height 25
click at [493, 251] on input "c. 9" at bounding box center [493, 249] width 1 height 4
radio input "true"
click at [483, 457] on button "Next" at bounding box center [493, 439] width 200 height 49
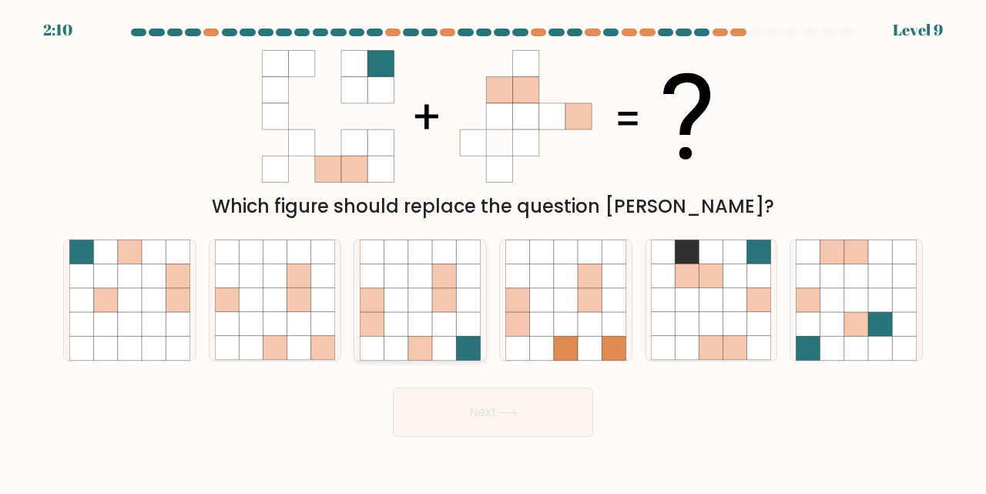
click at [447, 340] on icon at bounding box center [444, 349] width 24 height 24
click at [493, 251] on input "c." at bounding box center [493, 249] width 1 height 4
radio input "true"
click at [473, 421] on button "Next" at bounding box center [493, 411] width 200 height 49
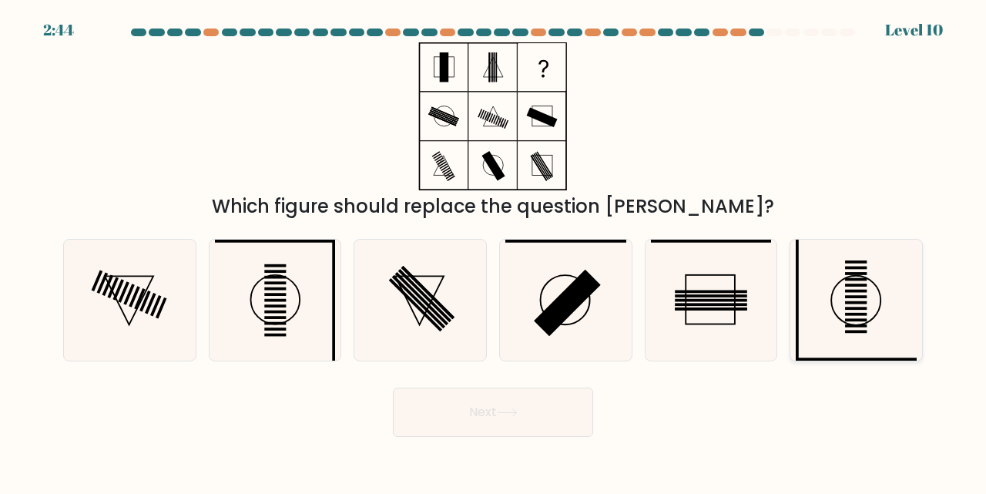
click at [877, 323] on icon at bounding box center [855, 299] width 121 height 121
click at [494, 251] on input "f." at bounding box center [493, 249] width 1 height 4
radio input "true"
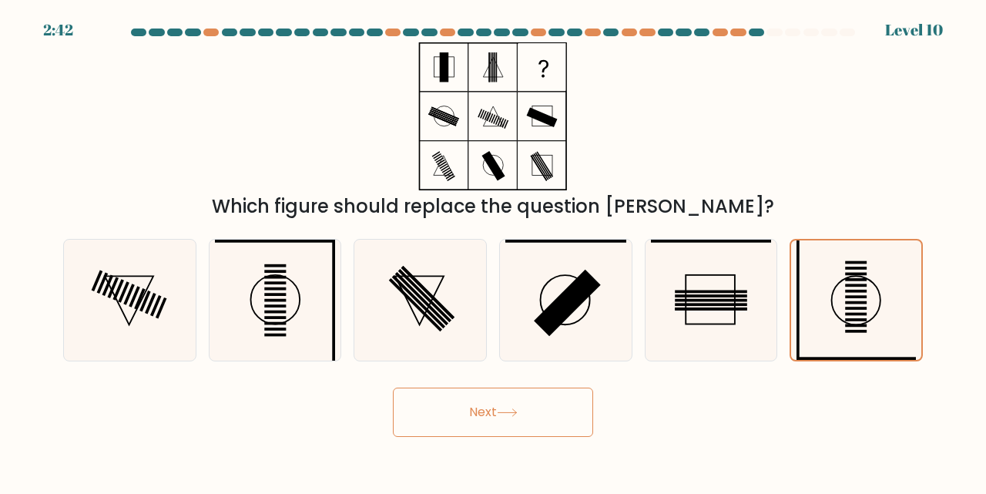
click at [527, 416] on button "Next" at bounding box center [493, 411] width 200 height 49
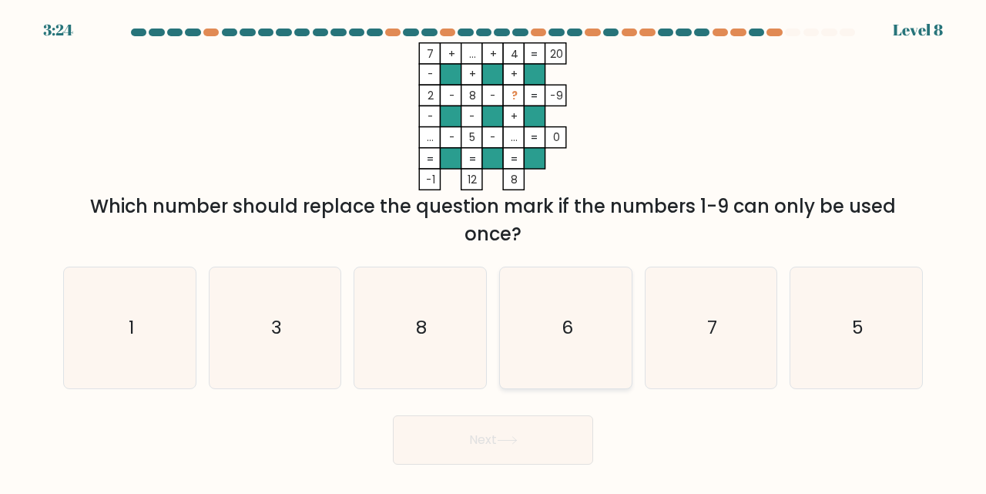
click at [537, 334] on icon "6" at bounding box center [565, 327] width 121 height 121
click at [494, 251] on input "d. 6" at bounding box center [493, 249] width 1 height 4
radio input "true"
click at [445, 358] on icon "8" at bounding box center [420, 327] width 121 height 121
click at [493, 251] on input "c. 8" at bounding box center [493, 249] width 1 height 4
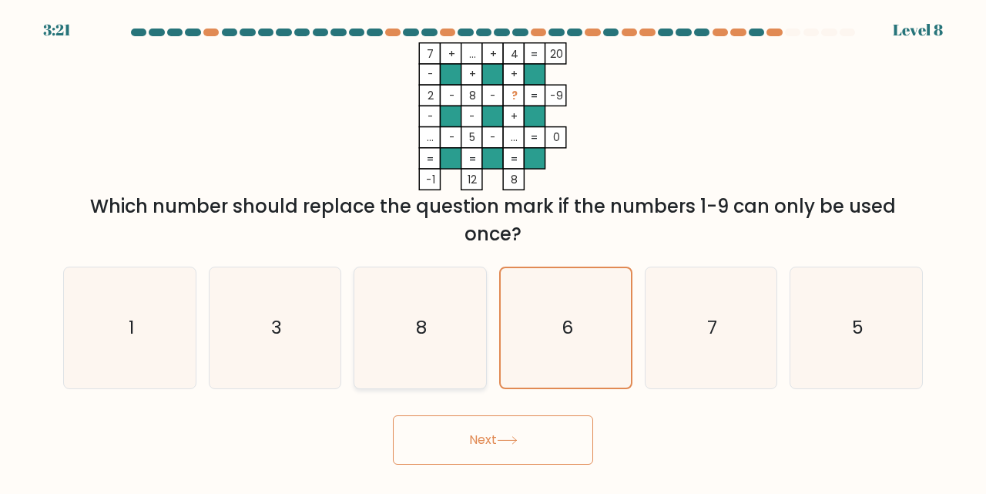
radio input "true"
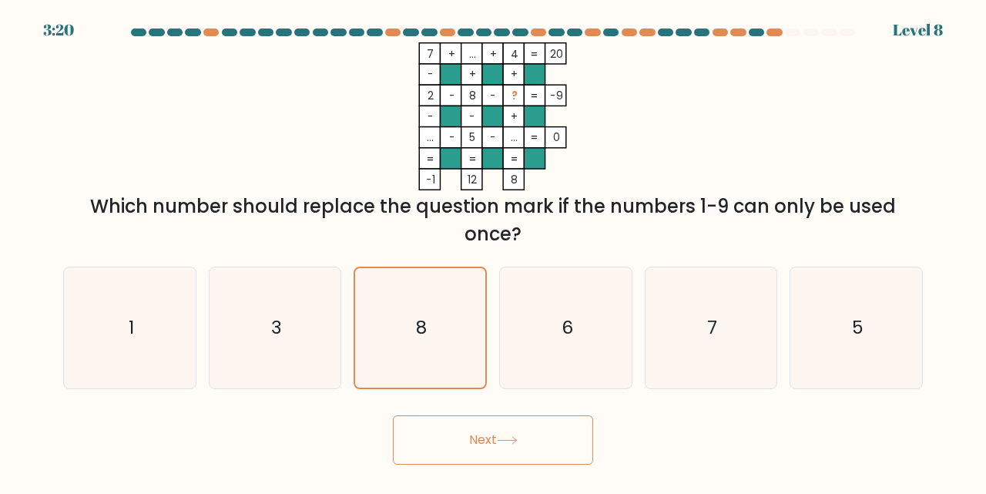
click at [469, 428] on button "Next" at bounding box center [493, 439] width 200 height 49
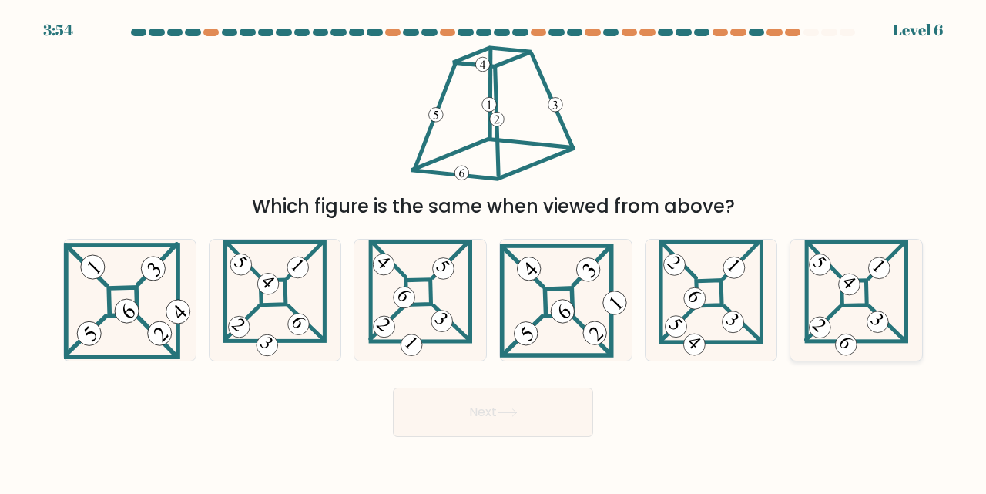
click at [857, 296] on icon at bounding box center [856, 299] width 104 height 121
click at [494, 251] on input "f." at bounding box center [493, 249] width 1 height 4
radio input "true"
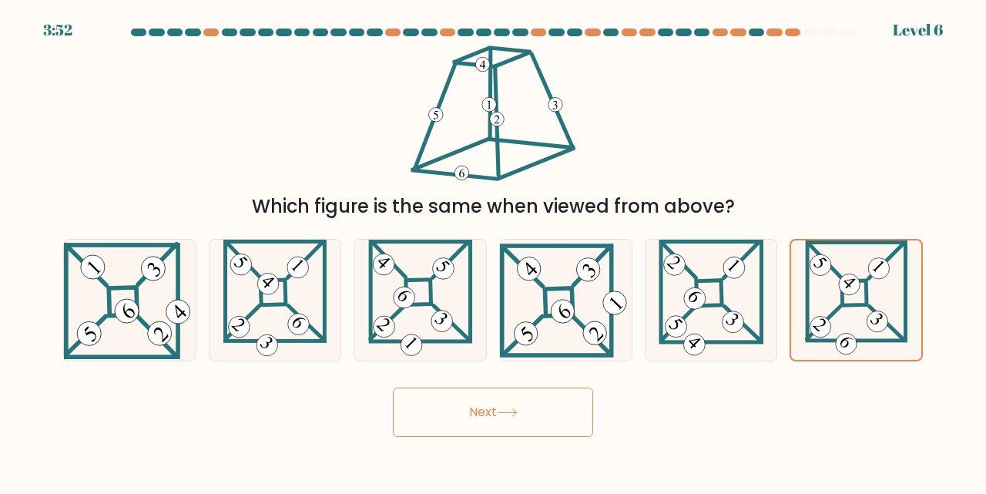
click at [574, 411] on button "Next" at bounding box center [493, 411] width 200 height 49
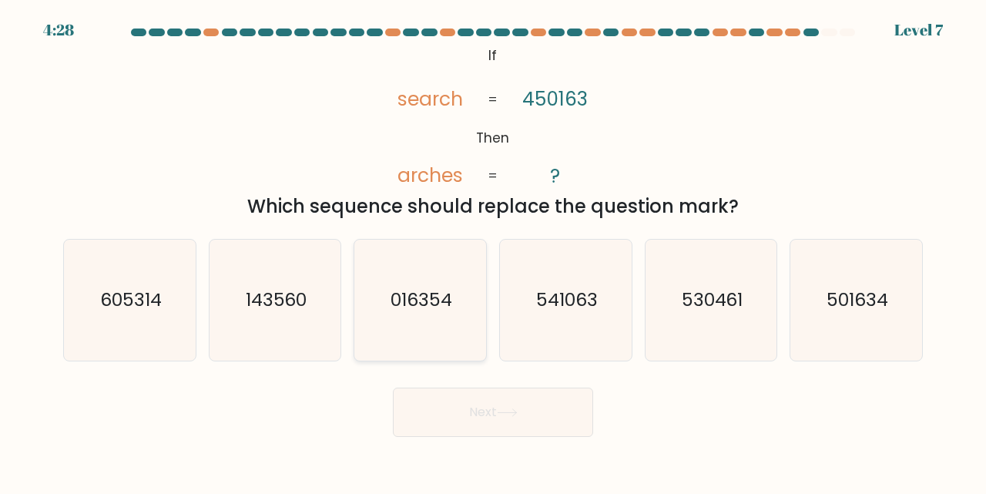
click at [454, 289] on icon "016354" at bounding box center [420, 299] width 121 height 121
click at [493, 251] on input "c. 016354" at bounding box center [493, 249] width 1 height 4
radio input "true"
click at [465, 404] on button "Next" at bounding box center [493, 411] width 200 height 49
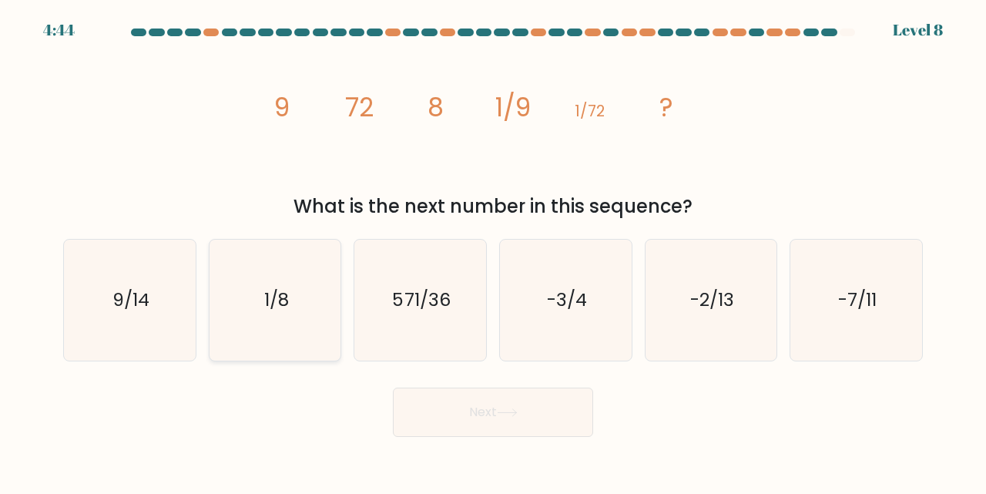
click at [310, 345] on icon "1/8" at bounding box center [275, 299] width 121 height 121
click at [493, 251] on input "b. 1/8" at bounding box center [493, 249] width 1 height 4
radio input "true"
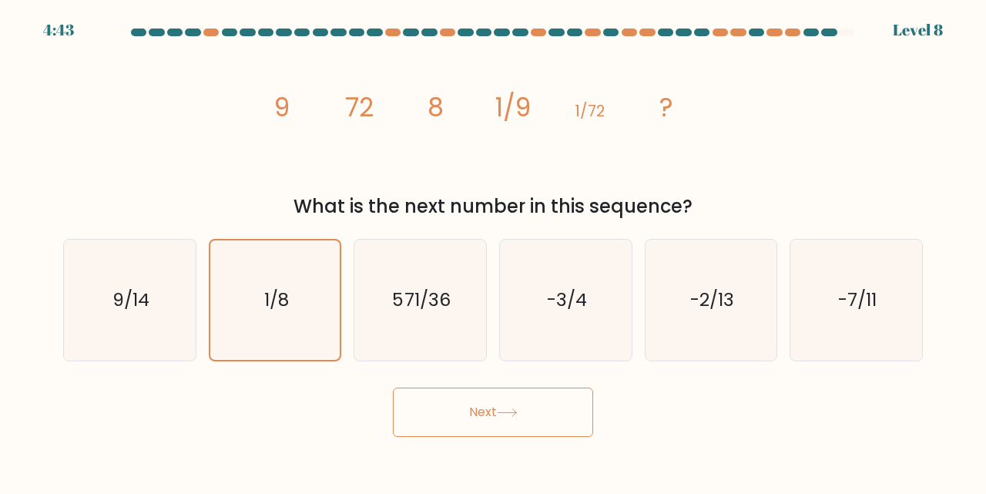
click at [467, 417] on button "Next" at bounding box center [493, 411] width 200 height 49
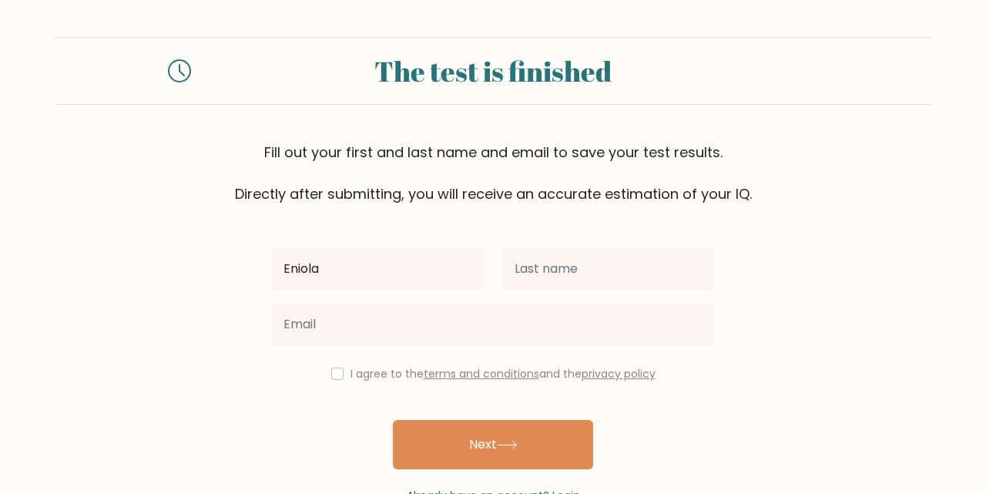
type input "Eniola"
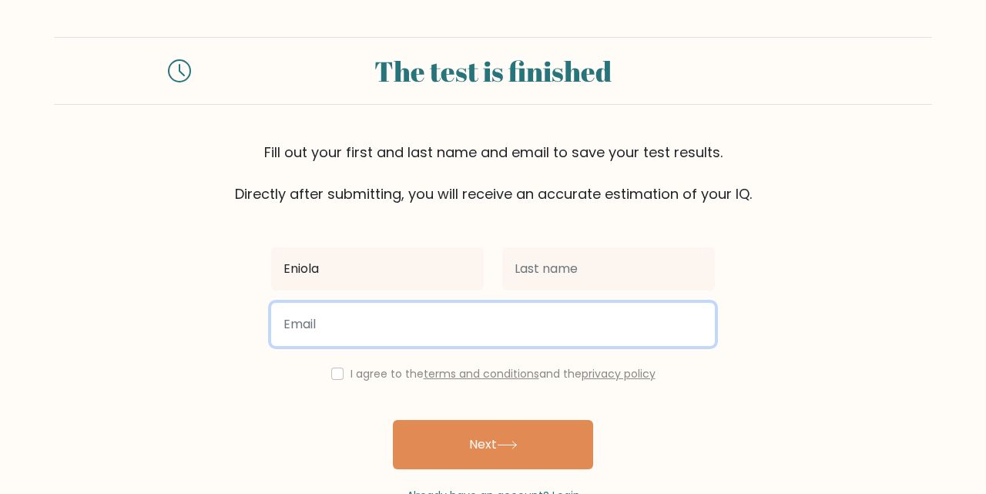
click at [452, 326] on input "email" at bounding box center [493, 324] width 444 height 43
type input "gigglesnglow@gmail.com"
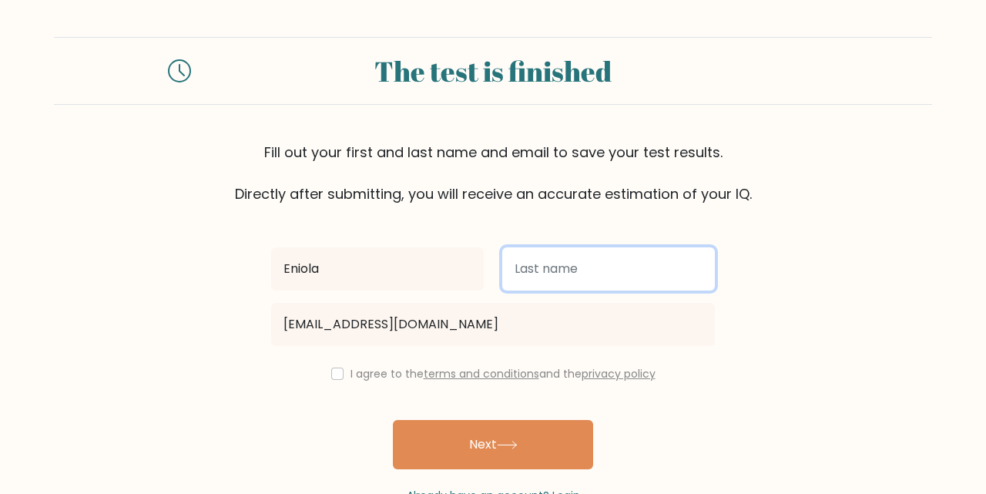
click at [545, 269] on input "text" at bounding box center [608, 268] width 213 height 43
type input "Opeyemi"
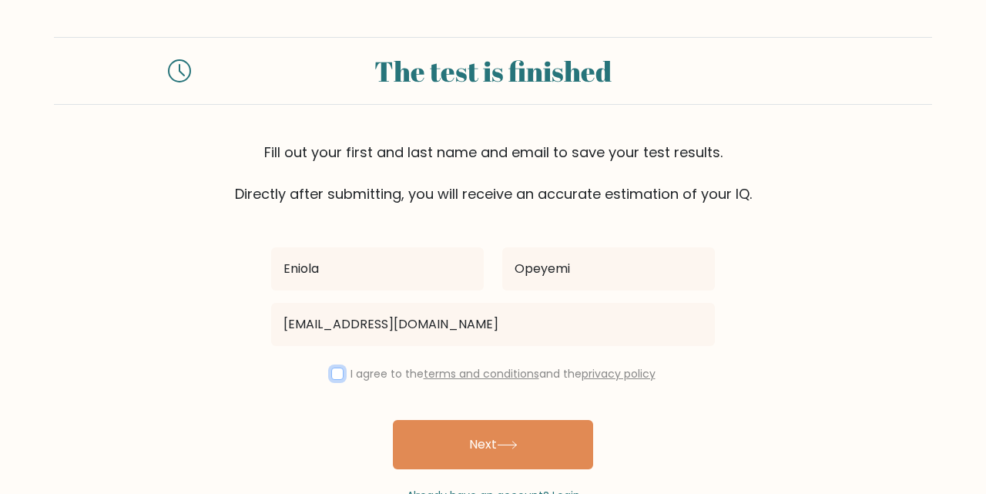
click at [331, 372] on input "checkbox" at bounding box center [337, 373] width 12 height 12
checkbox input "true"
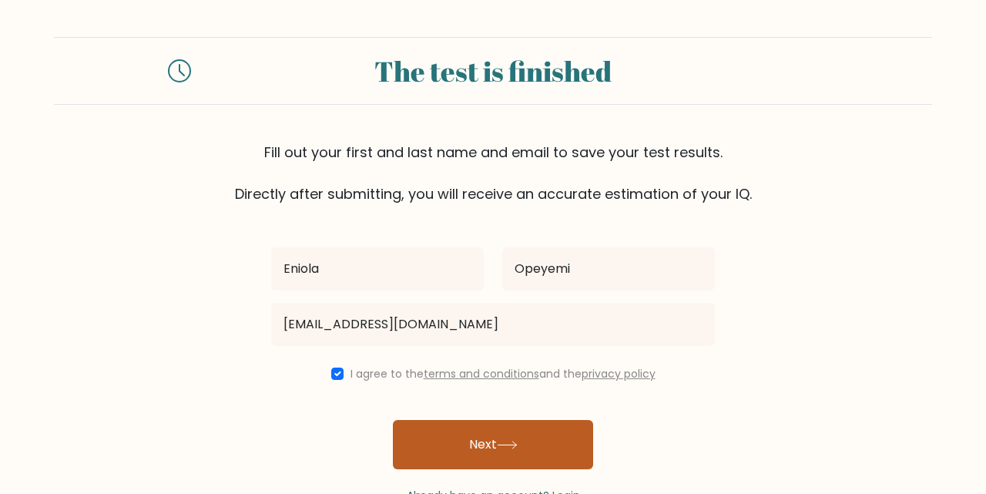
click at [469, 439] on button "Next" at bounding box center [493, 444] width 200 height 49
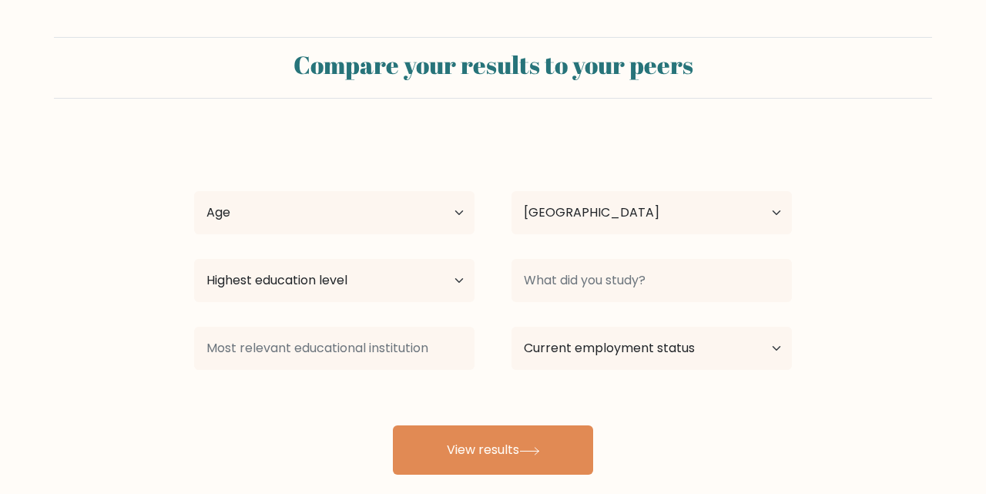
select select "NG"
click at [383, 214] on select "Age Under 18 years old 18-24 years old 25-34 years old 35-44 years old 45-54 ye…" at bounding box center [334, 212] width 280 height 43
select select "25_34"
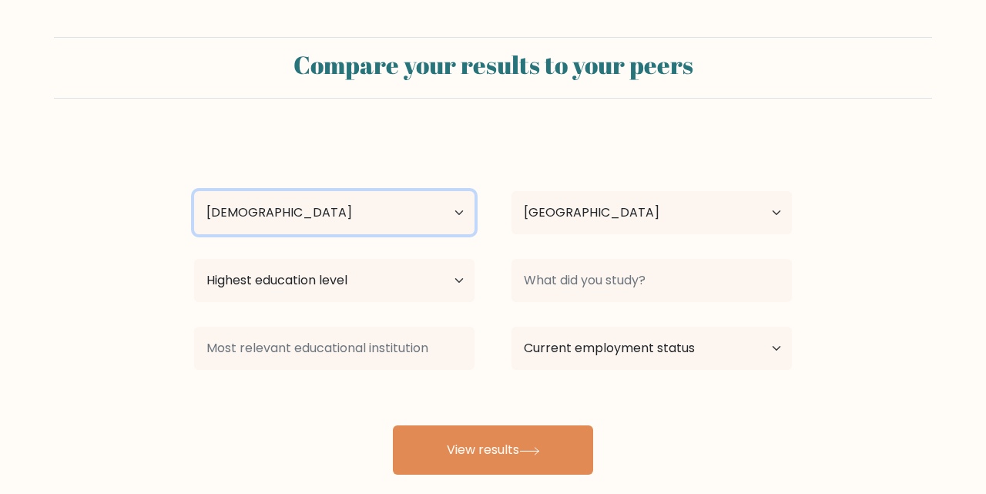
click at [194, 191] on select "Age Under 18 years old 18-24 years old 25-34 years old 35-44 years old 45-54 ye…" at bounding box center [334, 212] width 280 height 43
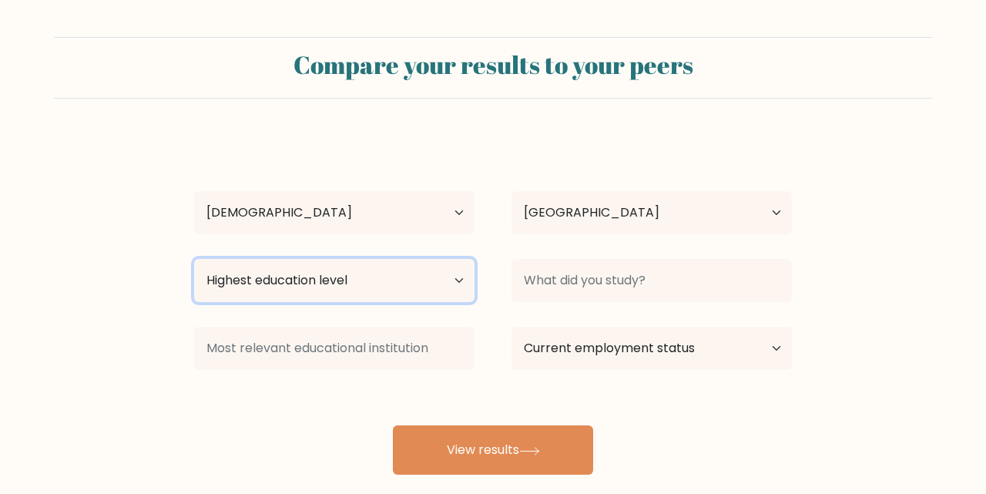
click at [391, 276] on select "Highest education level No schooling Primary Lower Secondary Upper Secondary Oc…" at bounding box center [334, 280] width 280 height 43
select select "bachelors_degree"
click at [194, 259] on select "Highest education level No schooling Primary Lower Secondary Upper Secondary Oc…" at bounding box center [334, 280] width 280 height 43
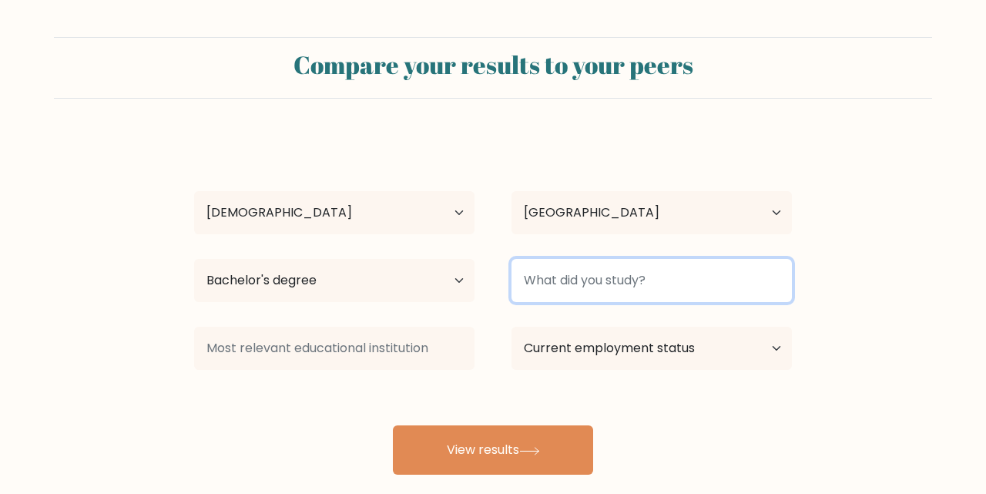
click at [541, 284] on input at bounding box center [651, 280] width 280 height 43
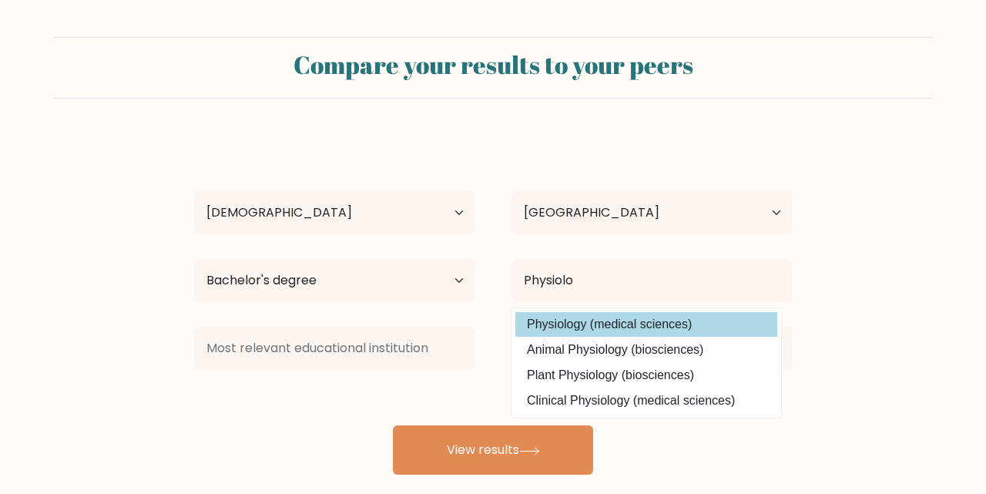
click at [562, 319] on option "Physiology (medical sciences)" at bounding box center [646, 324] width 262 height 25
type input "Physiology"
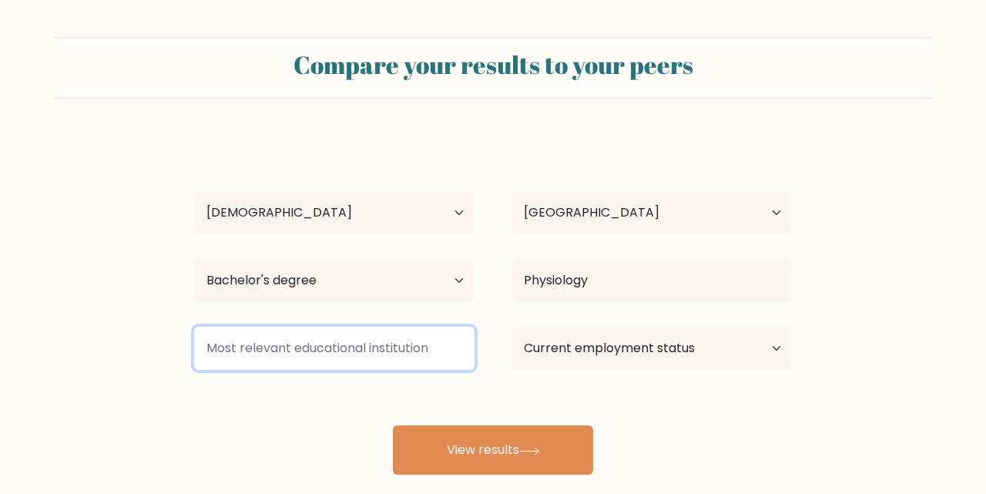
click at [437, 348] on input at bounding box center [334, 347] width 280 height 43
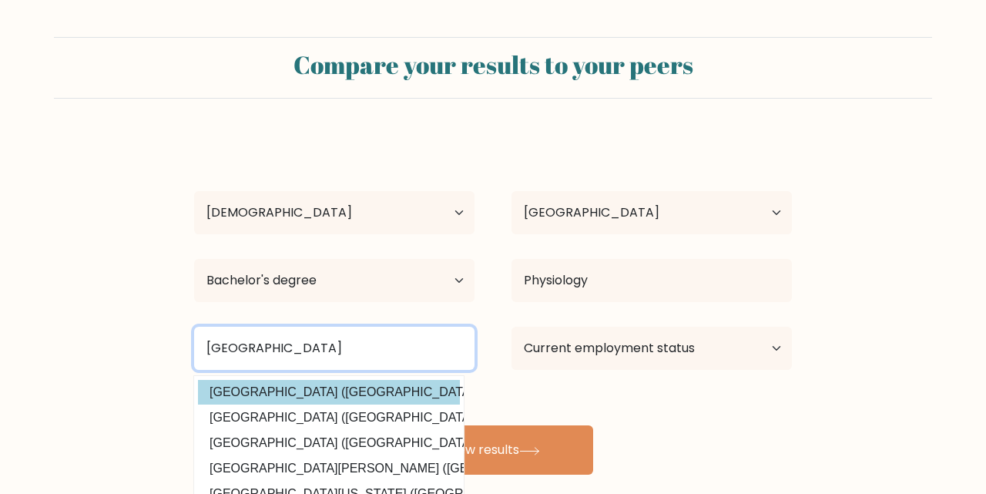
type input "[GEOGRAPHIC_DATA]"
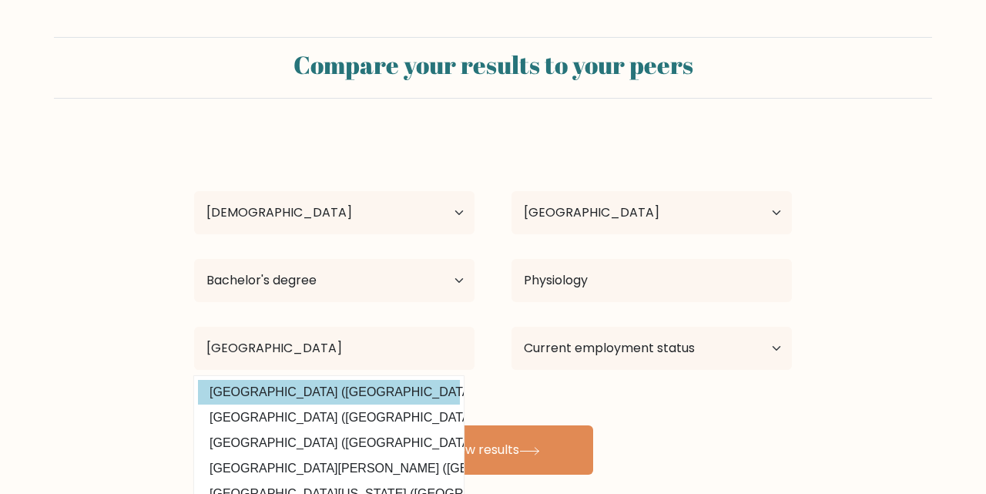
click at [375, 391] on option "University of Ilorin (Nigeria)" at bounding box center [329, 392] width 262 height 25
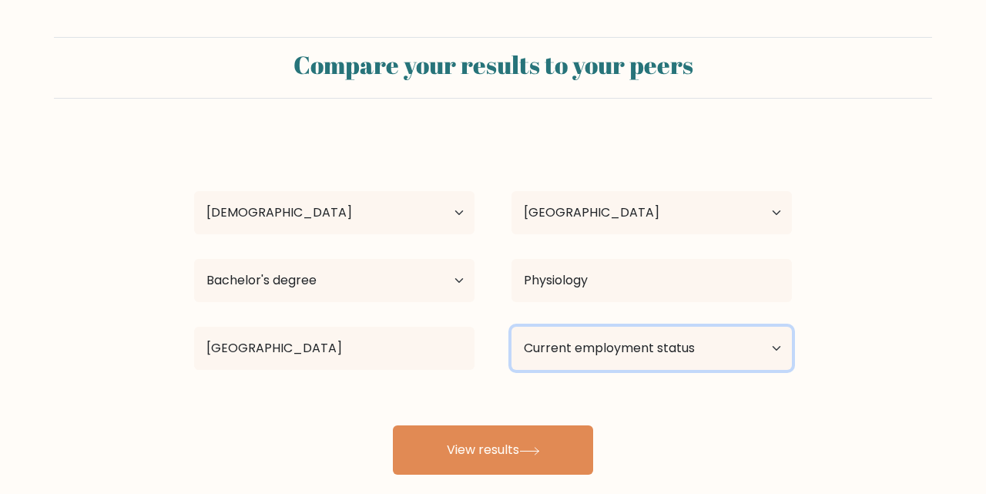
click at [535, 354] on select "Current employment status Employed Student Retired Other / prefer not to answer" at bounding box center [651, 347] width 280 height 43
select select "other"
click at [511, 326] on select "Current employment status Employed Student Retired Other / prefer not to answer" at bounding box center [651, 347] width 280 height 43
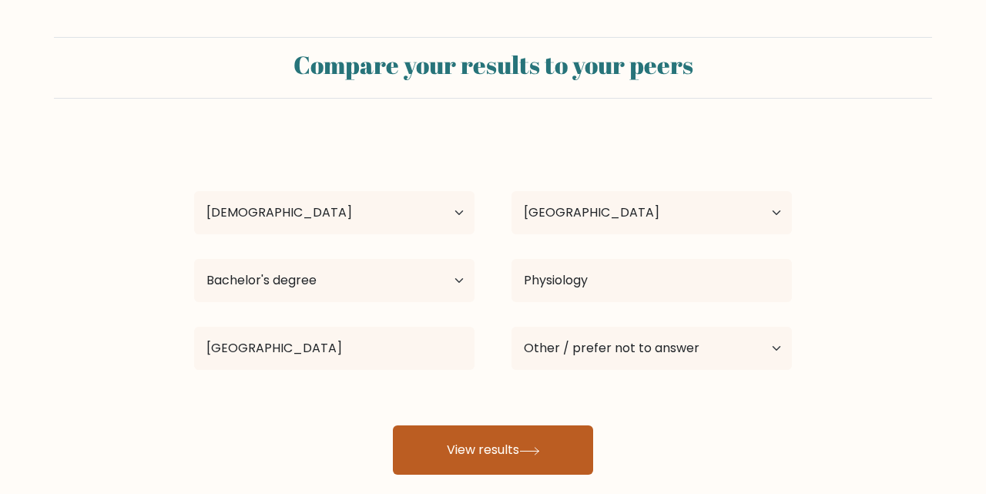
click at [540, 453] on icon at bounding box center [529, 451] width 21 height 8
